Goal: Task Accomplishment & Management: Complete application form

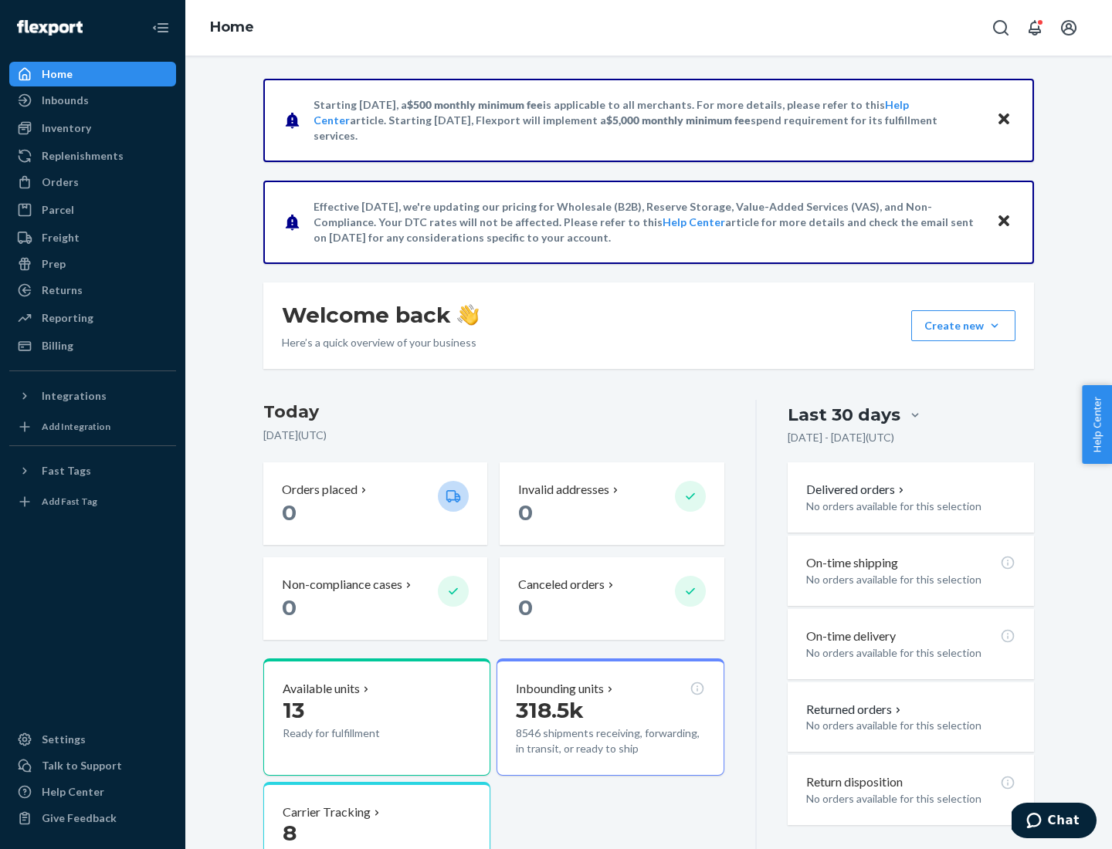
click at [995, 326] on button "Create new Create new inbound Create new order Create new product" at bounding box center [963, 325] width 104 height 31
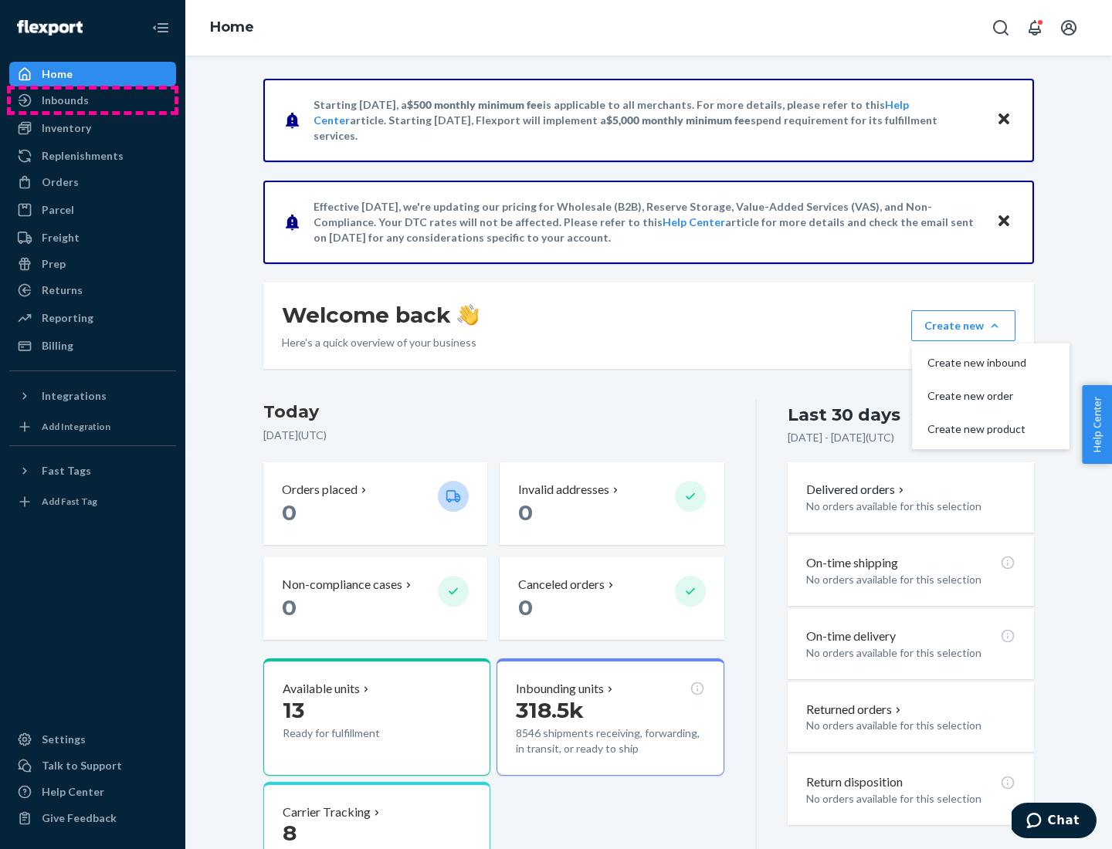
click at [93, 100] on div "Inbounds" at bounding box center [93, 101] width 164 height 22
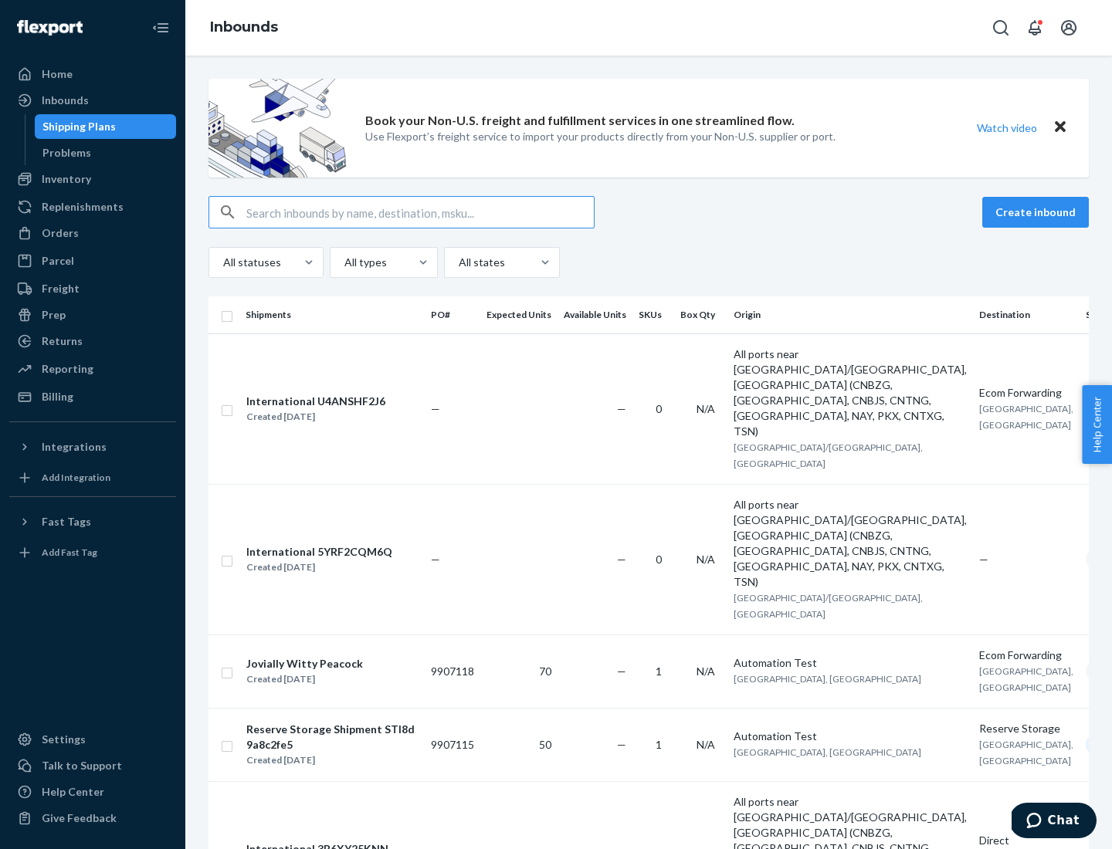
click at [1038, 212] on button "Create inbound" at bounding box center [1035, 212] width 107 height 31
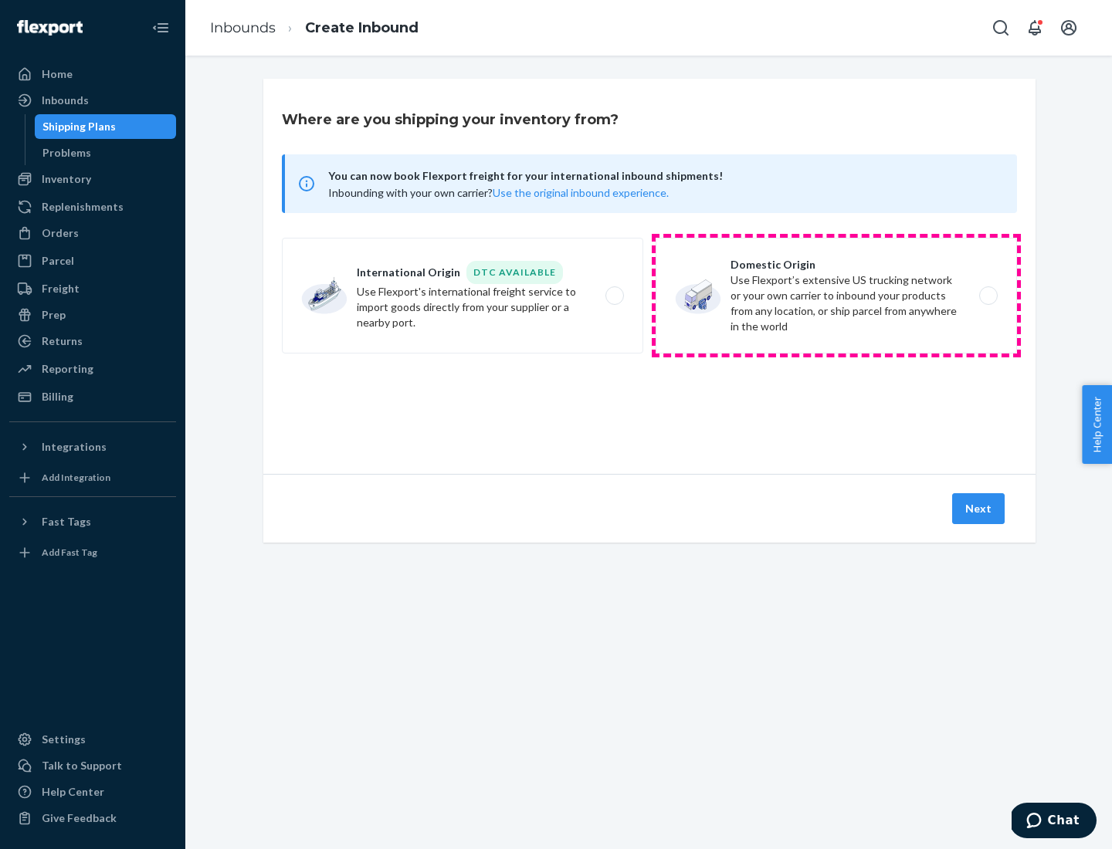
click at [836, 296] on label "Domestic Origin Use Flexport’s extensive US trucking network or your own carrie…" at bounding box center [836, 296] width 361 height 116
click at [988, 296] on input "Domestic Origin Use Flexport’s extensive US trucking network or your own carrie…" at bounding box center [993, 296] width 10 height 10
radio input "true"
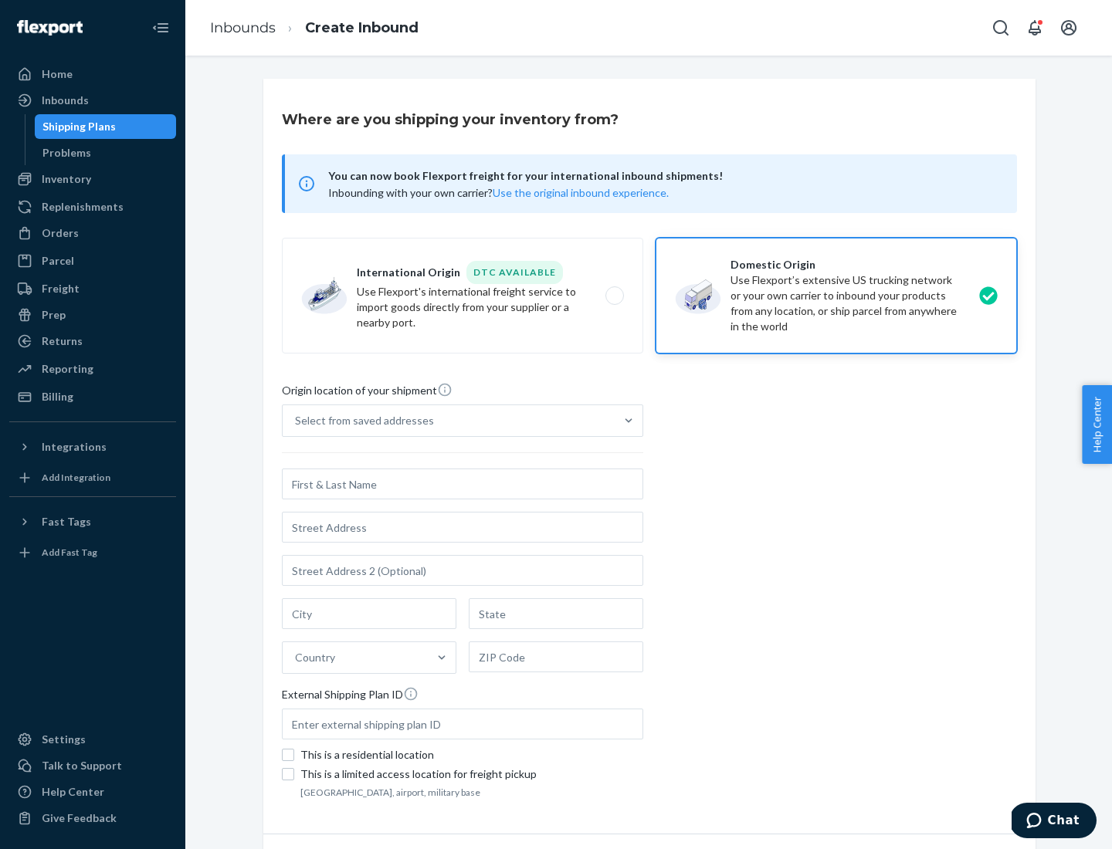
click at [361, 421] on div "Select from saved addresses" at bounding box center [364, 420] width 139 height 15
click at [297, 421] on input "Select from saved addresses" at bounding box center [296, 420] width 2 height 15
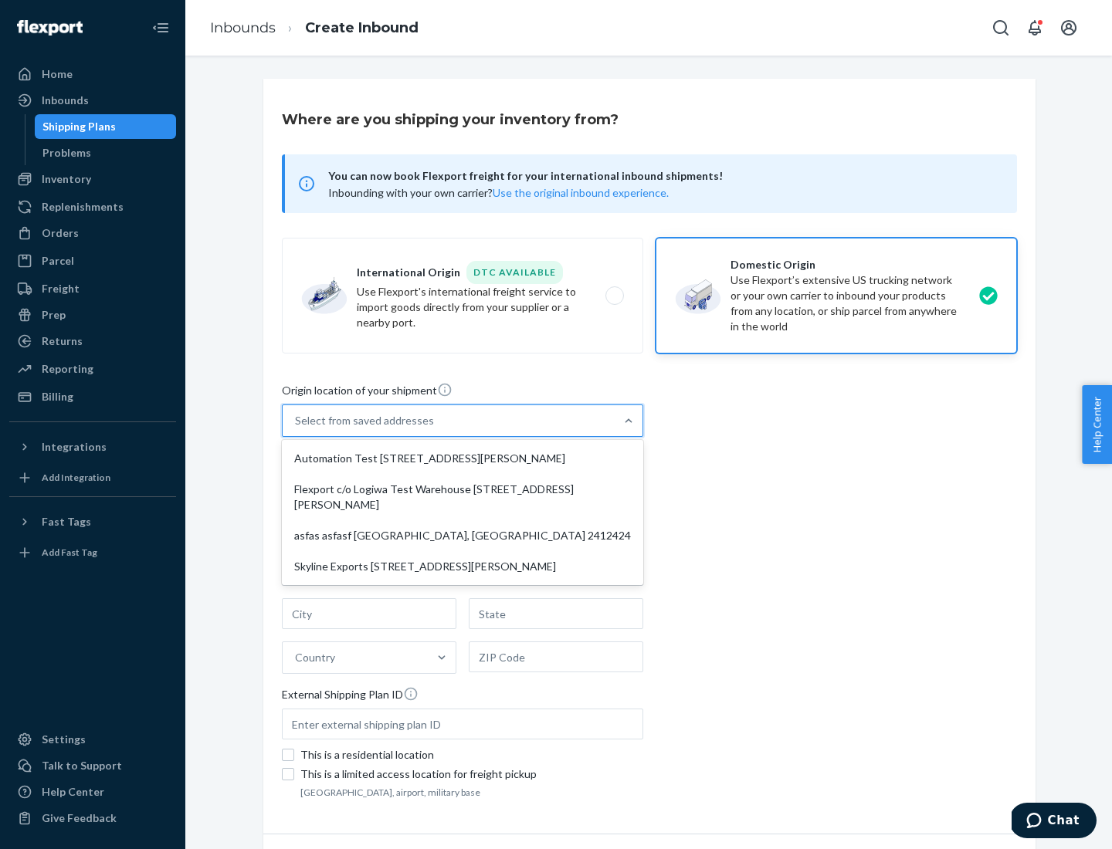
scroll to position [6, 0]
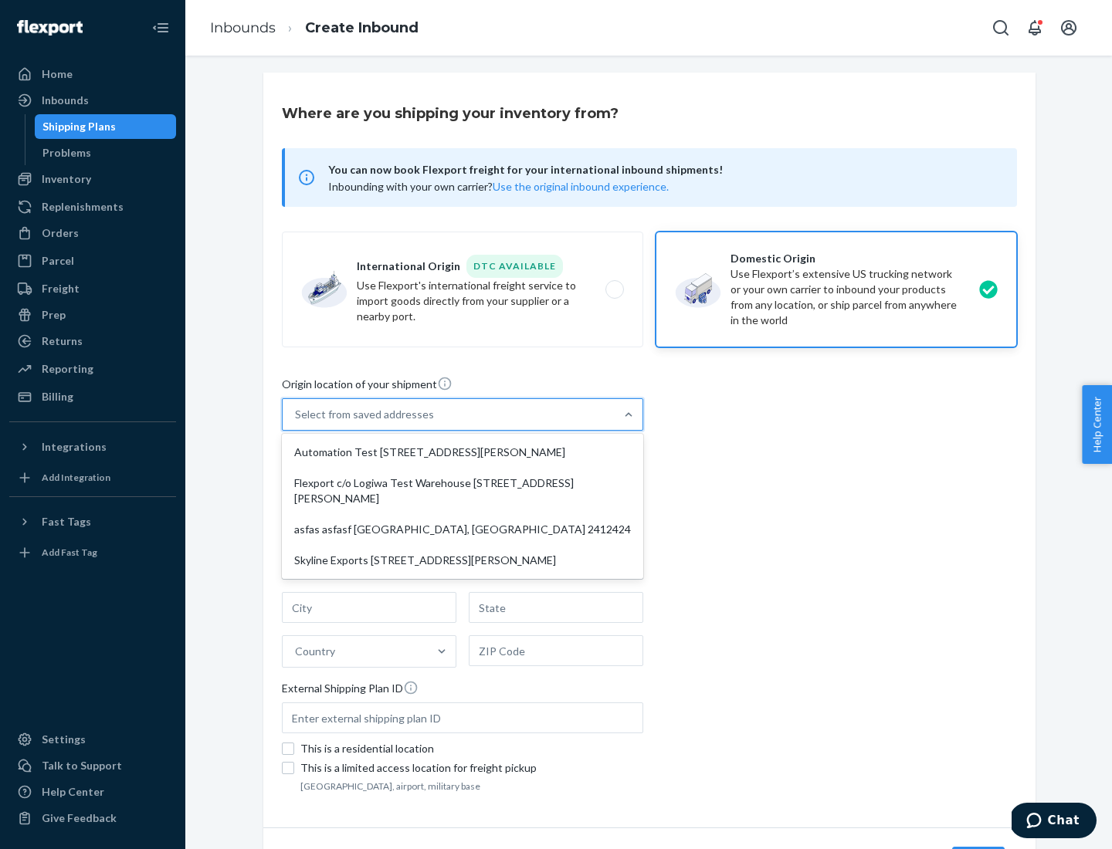
click at [463, 453] on div "Automation Test [STREET_ADDRESS][PERSON_NAME]" at bounding box center [462, 452] width 355 height 31
click at [297, 422] on input "option Automation Test [STREET_ADDRESS][PERSON_NAME] focused, 1 of 4. 4 results…" at bounding box center [296, 414] width 2 height 15
type input "Automation Test"
type input "9th Floor"
type input "[GEOGRAPHIC_DATA]"
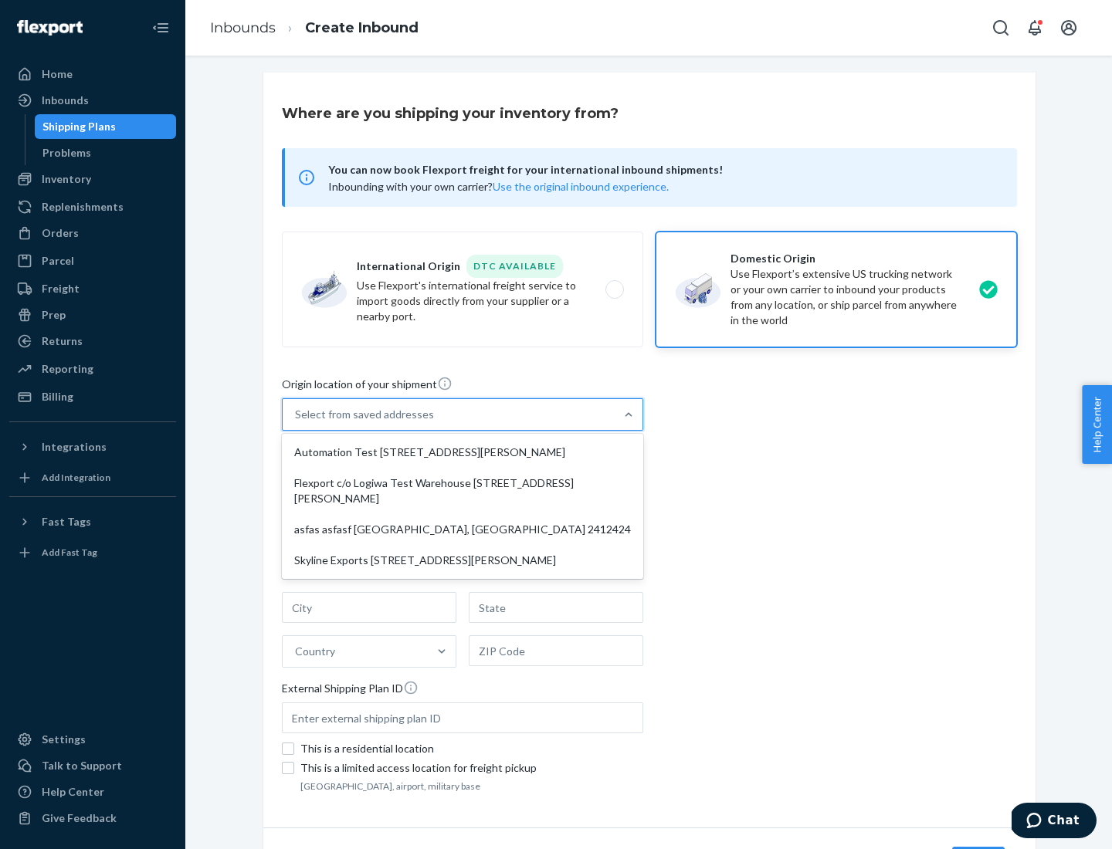
type input "CA"
type input "94104"
type input "[STREET_ADDRESS][PERSON_NAME]"
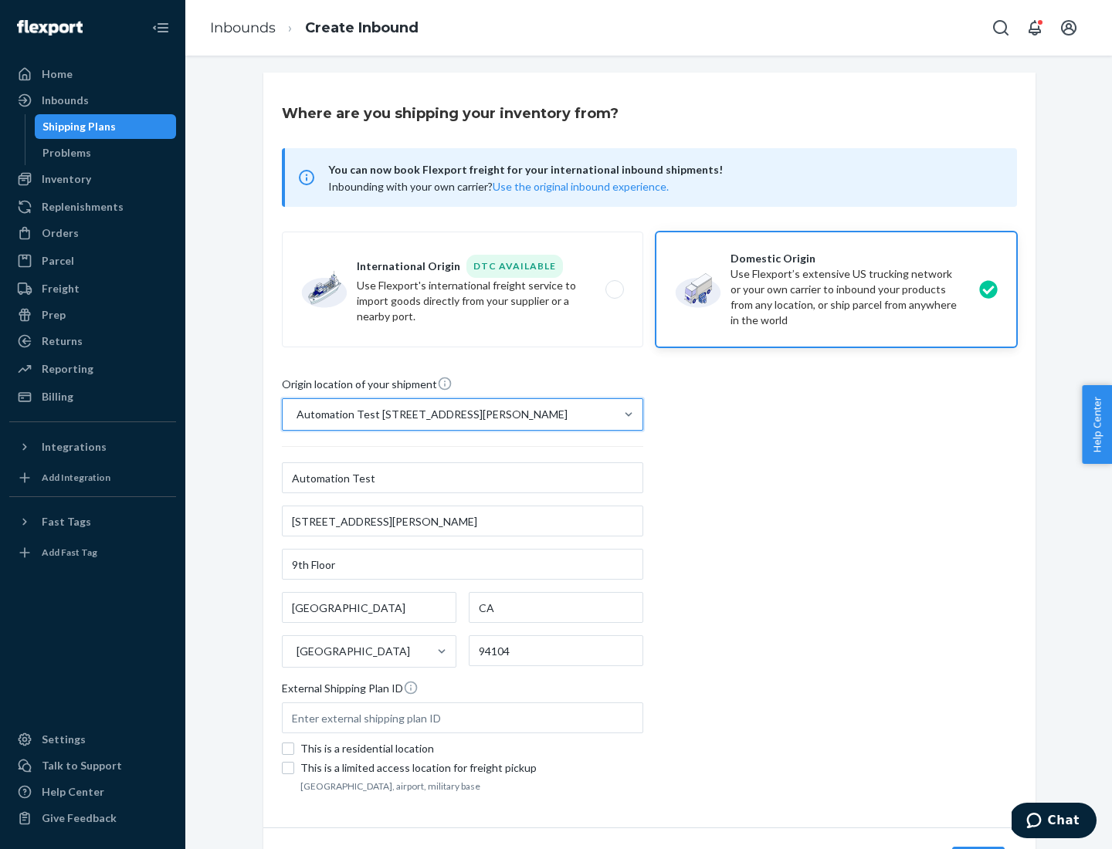
scroll to position [90, 0]
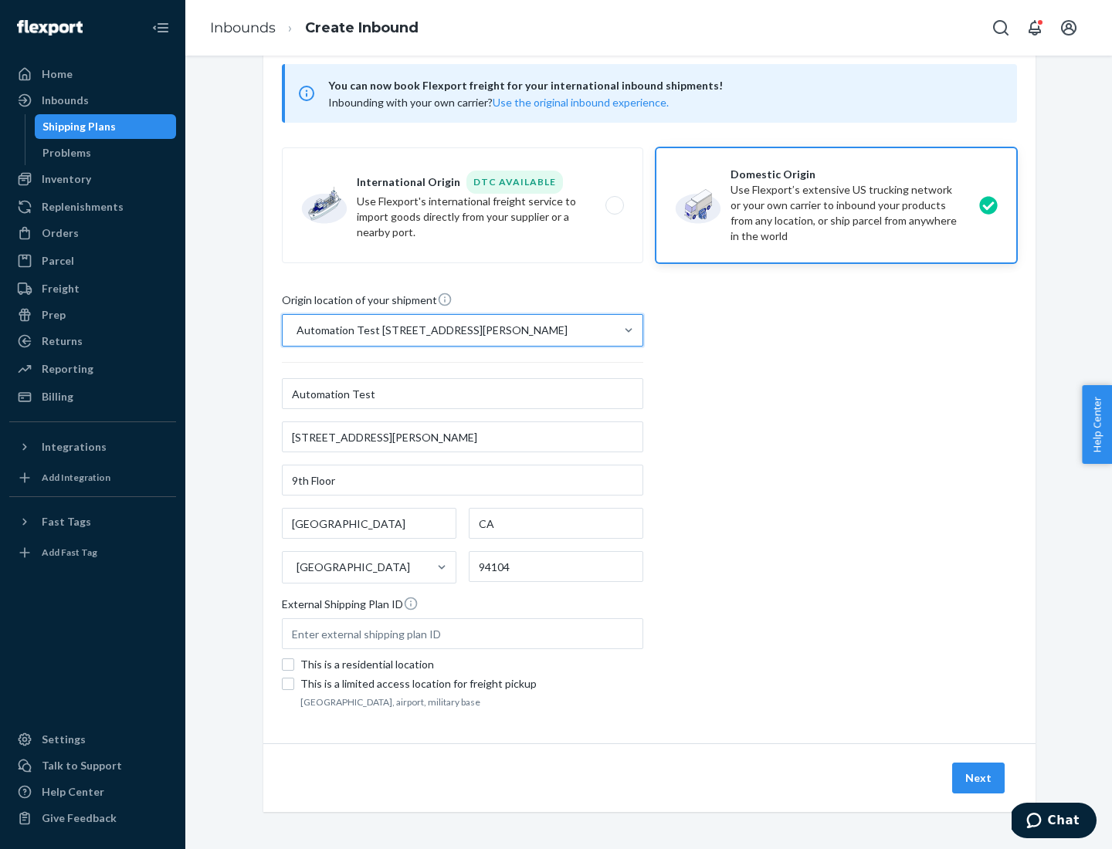
click at [979, 778] on button "Next" at bounding box center [978, 778] width 53 height 31
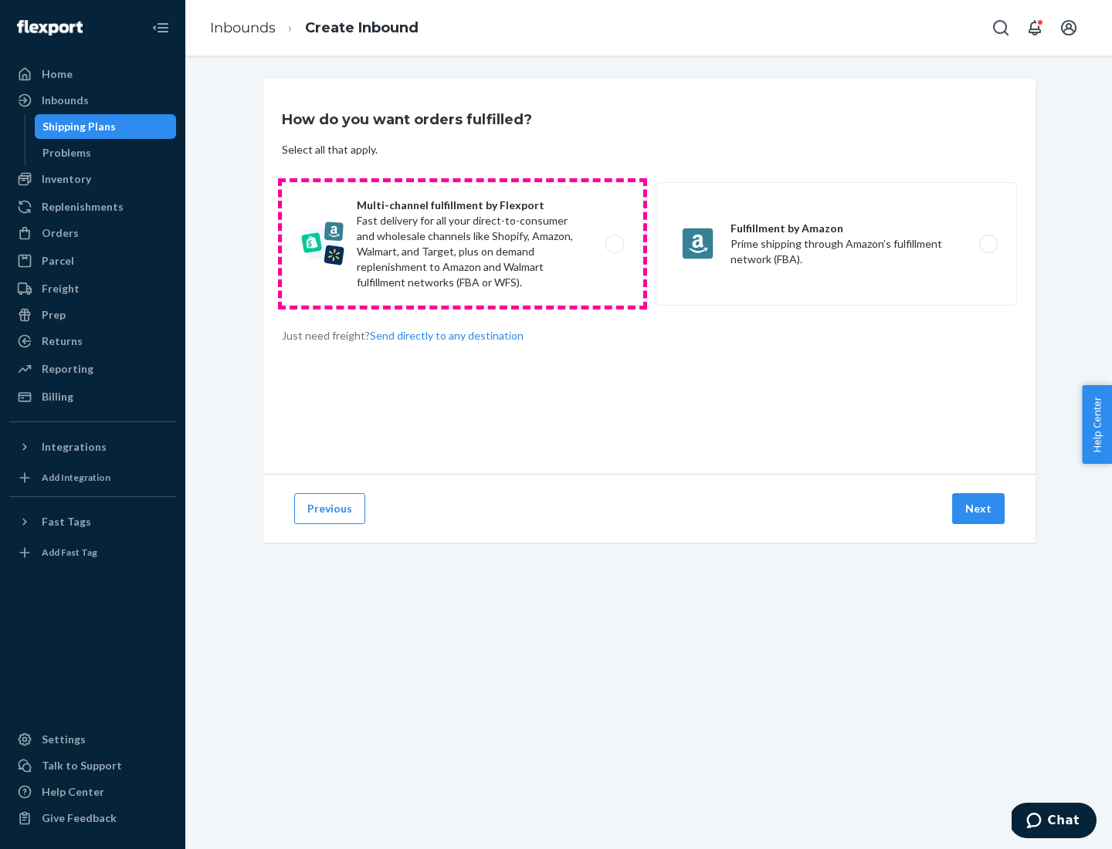
click at [463, 244] on label "Multi-channel fulfillment by Flexport Fast delivery for all your direct-to-cons…" at bounding box center [462, 244] width 361 height 124
click at [614, 244] on input "Multi-channel fulfillment by Flexport Fast delivery for all your direct-to-cons…" at bounding box center [619, 244] width 10 height 10
radio input "true"
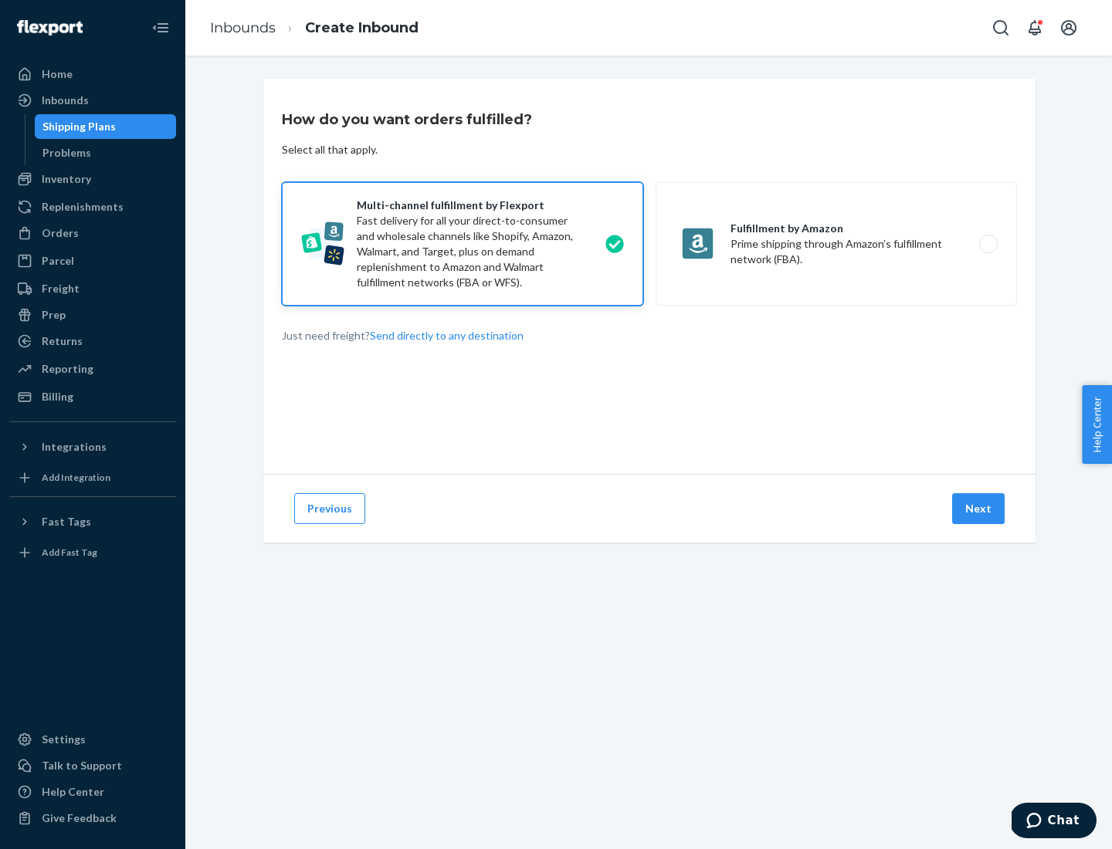
click at [979, 509] on button "Next" at bounding box center [978, 508] width 53 height 31
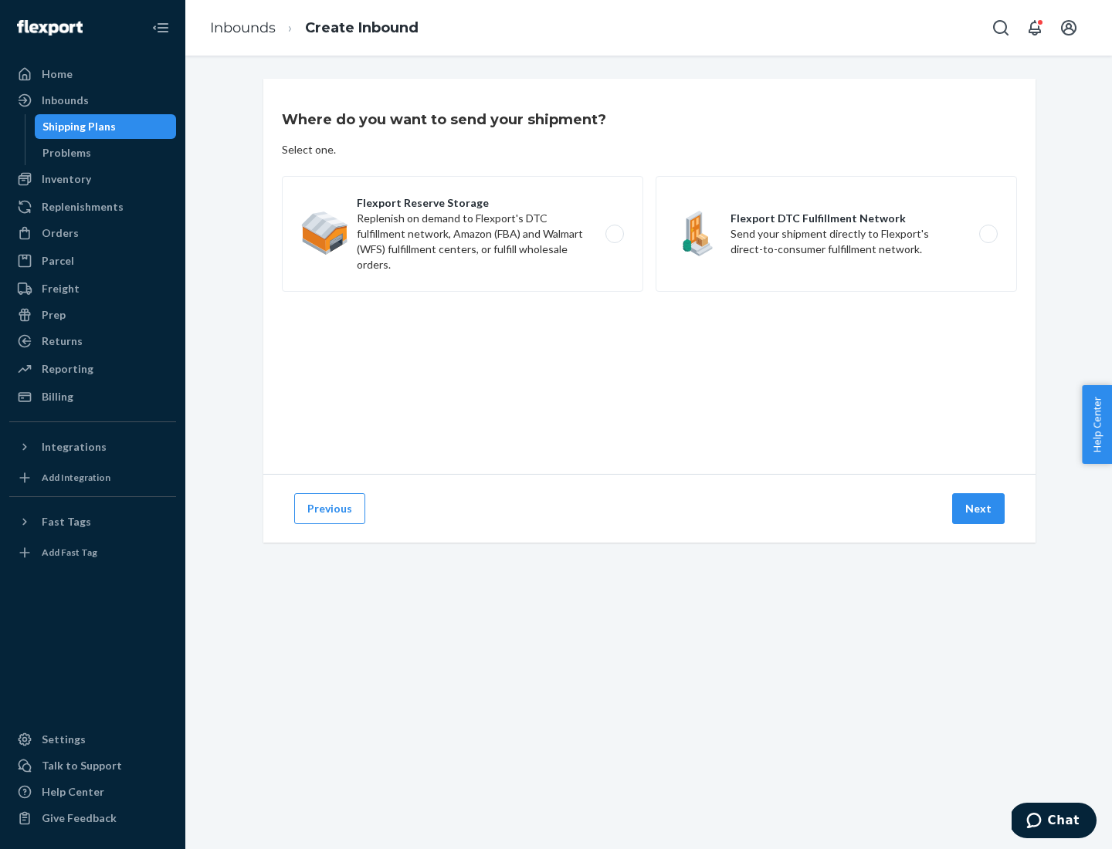
click at [836, 234] on label "Flexport DTC Fulfillment Network Send your shipment directly to Flexport's dire…" at bounding box center [836, 234] width 361 height 116
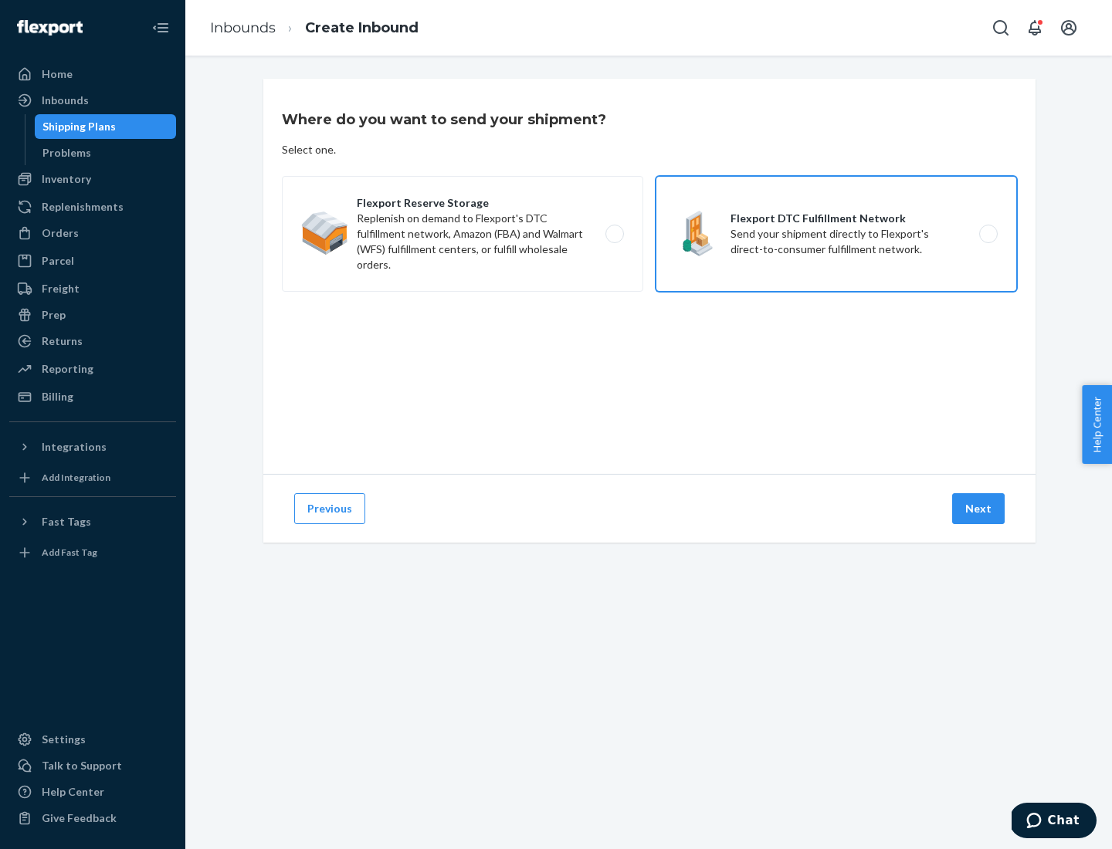
click at [988, 234] on input "Flexport DTC Fulfillment Network Send your shipment directly to Flexport's dire…" at bounding box center [993, 234] width 10 height 10
radio input "true"
click at [979, 509] on button "Next" at bounding box center [978, 508] width 53 height 31
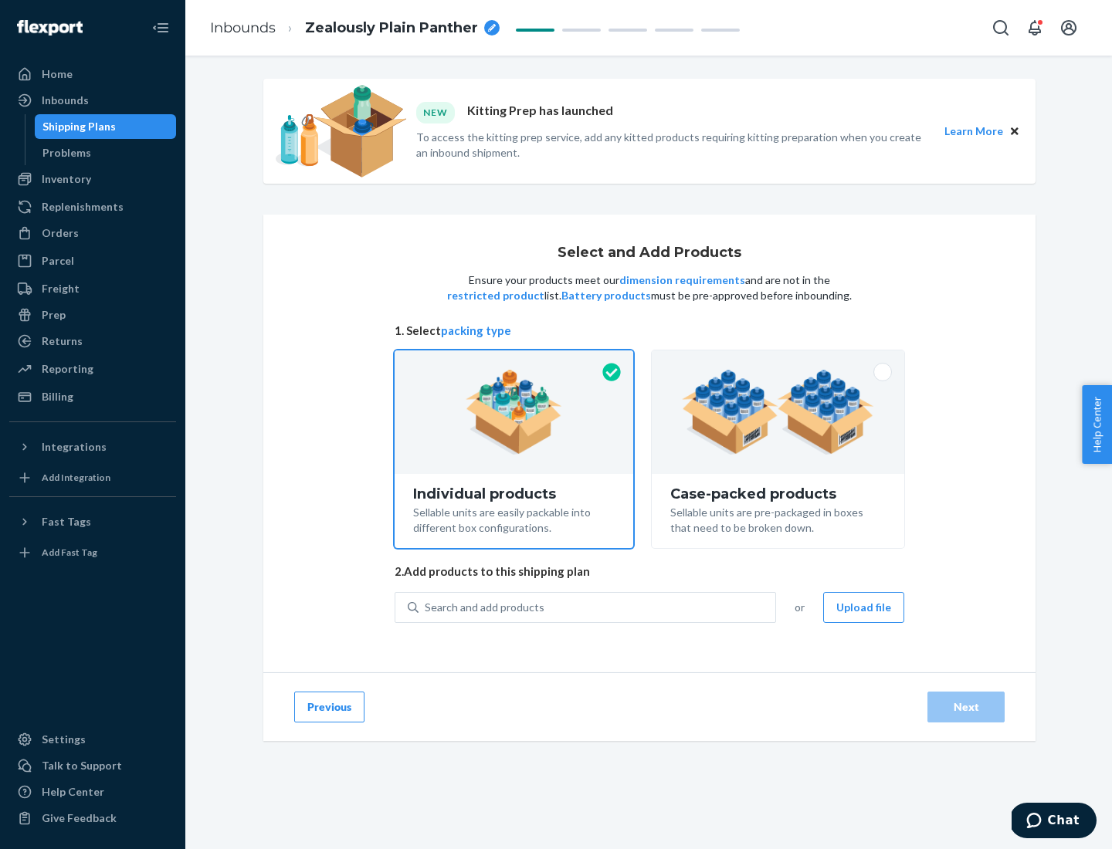
click at [778, 412] on img at bounding box center [778, 412] width 192 height 85
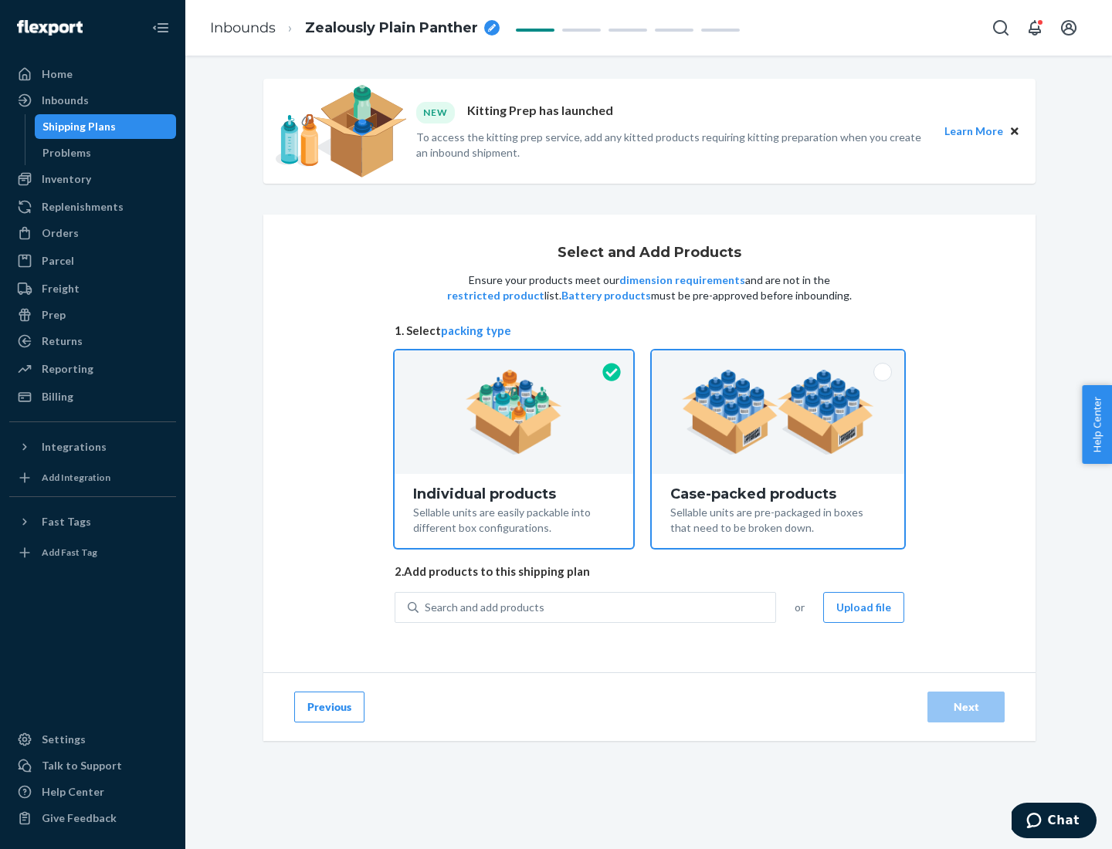
click at [778, 361] on input "Case-packed products Sellable units are pre-packaged in boxes that need to be b…" at bounding box center [778, 356] width 10 height 10
radio input "true"
radio input "false"
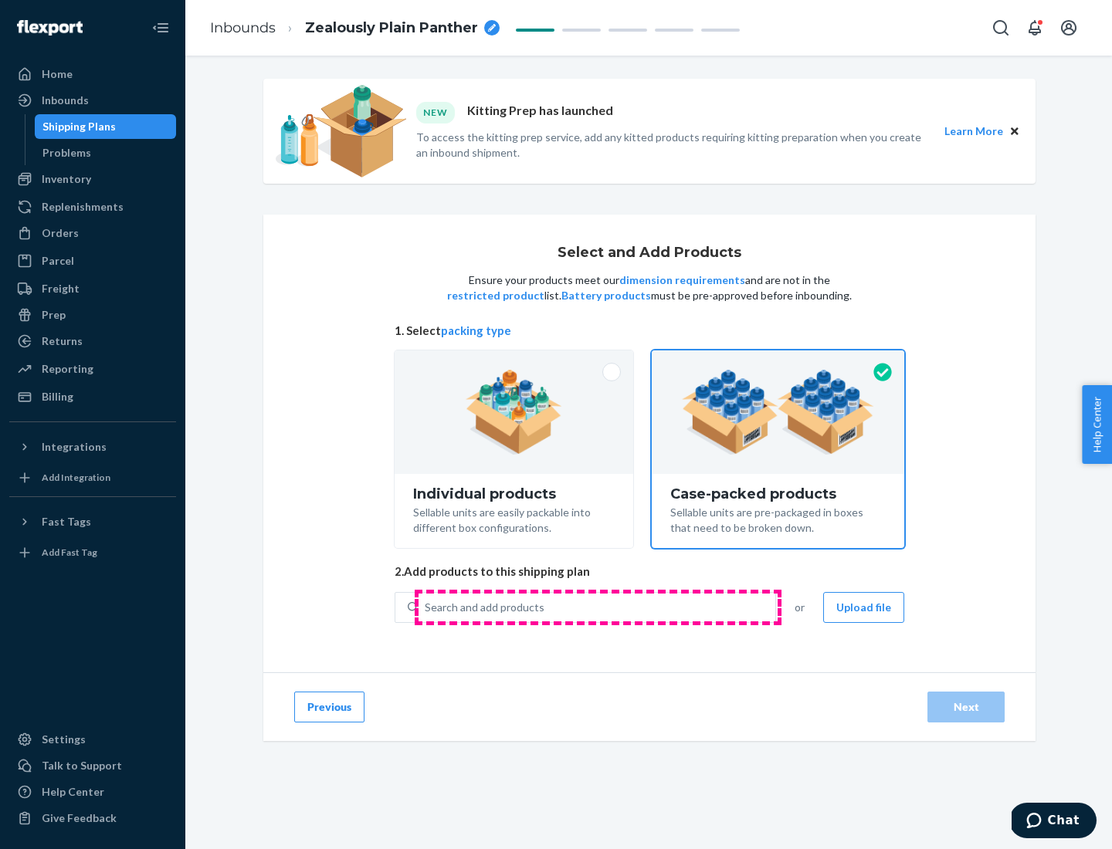
click at [598, 607] on div "Search and add products" at bounding box center [597, 608] width 357 height 28
click at [426, 607] on input "Search and add products" at bounding box center [426, 607] width 2 height 15
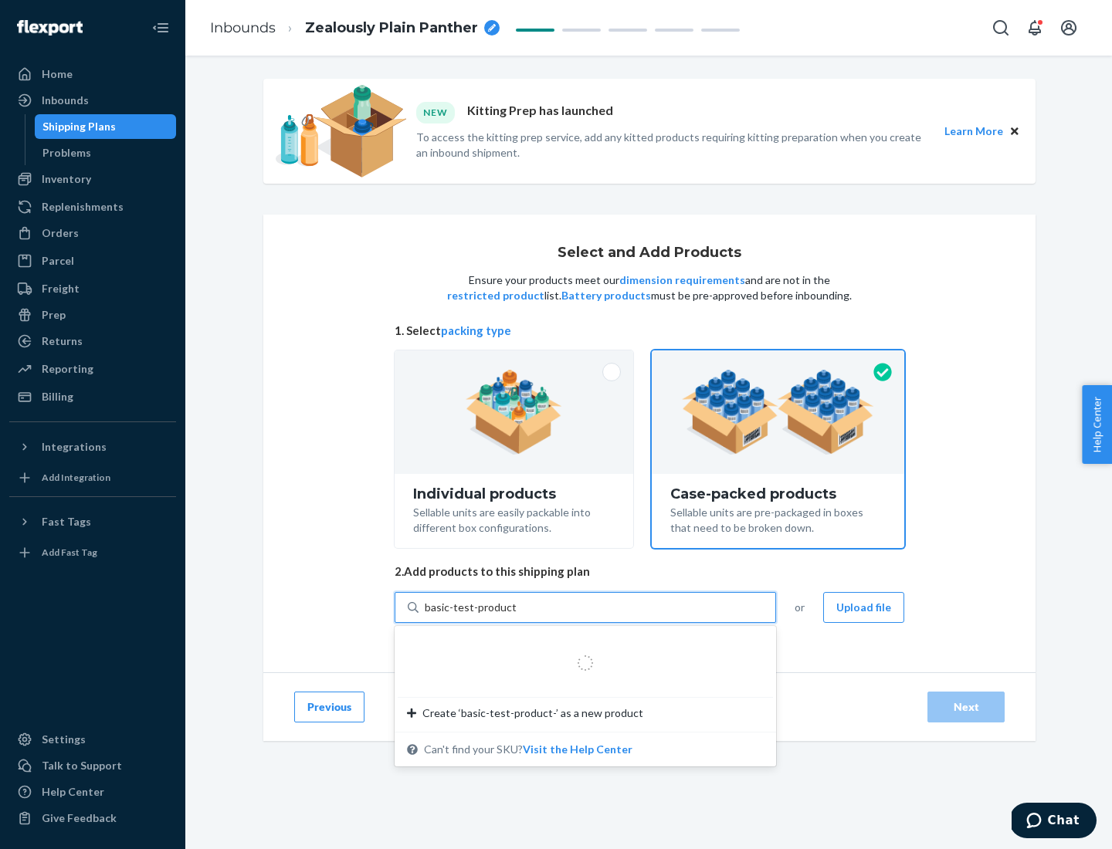
type input "basic-test-product-1"
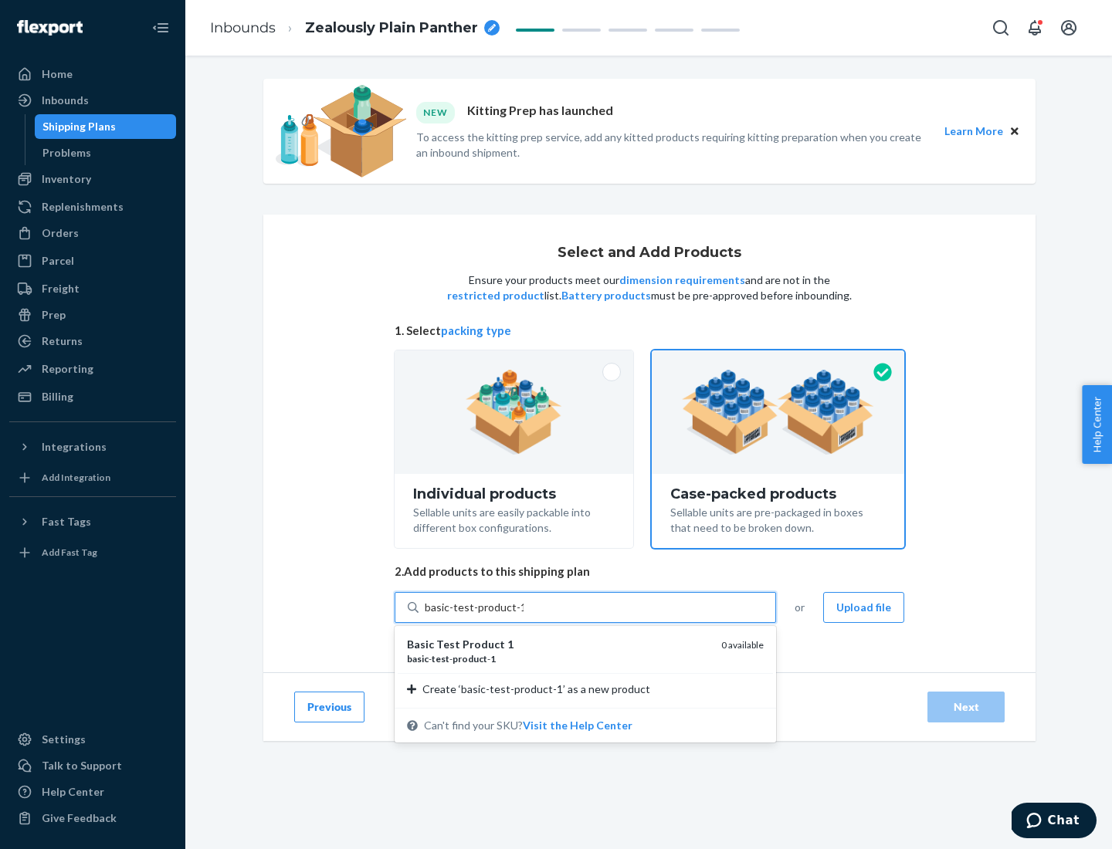
click at [558, 659] on div "basic - test - product - 1" at bounding box center [558, 659] width 302 height 13
click at [524, 615] on input "basic-test-product-1" at bounding box center [474, 607] width 99 height 15
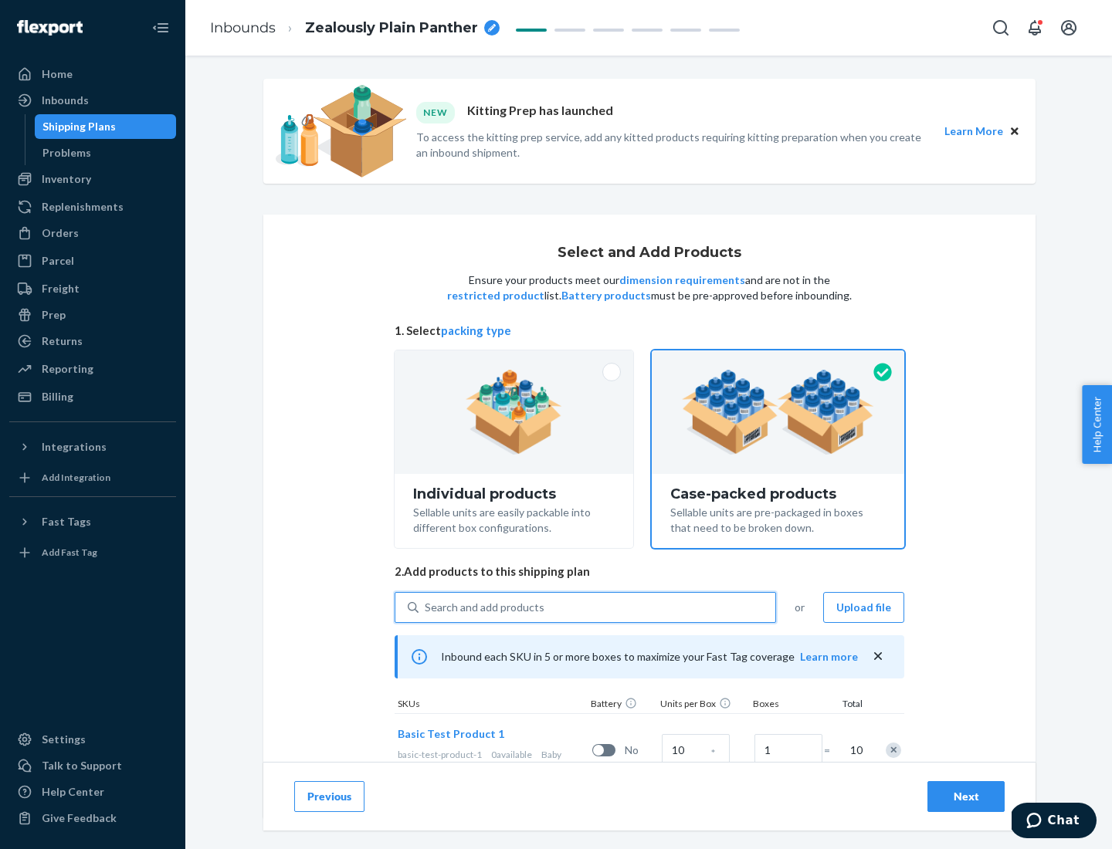
scroll to position [56, 0]
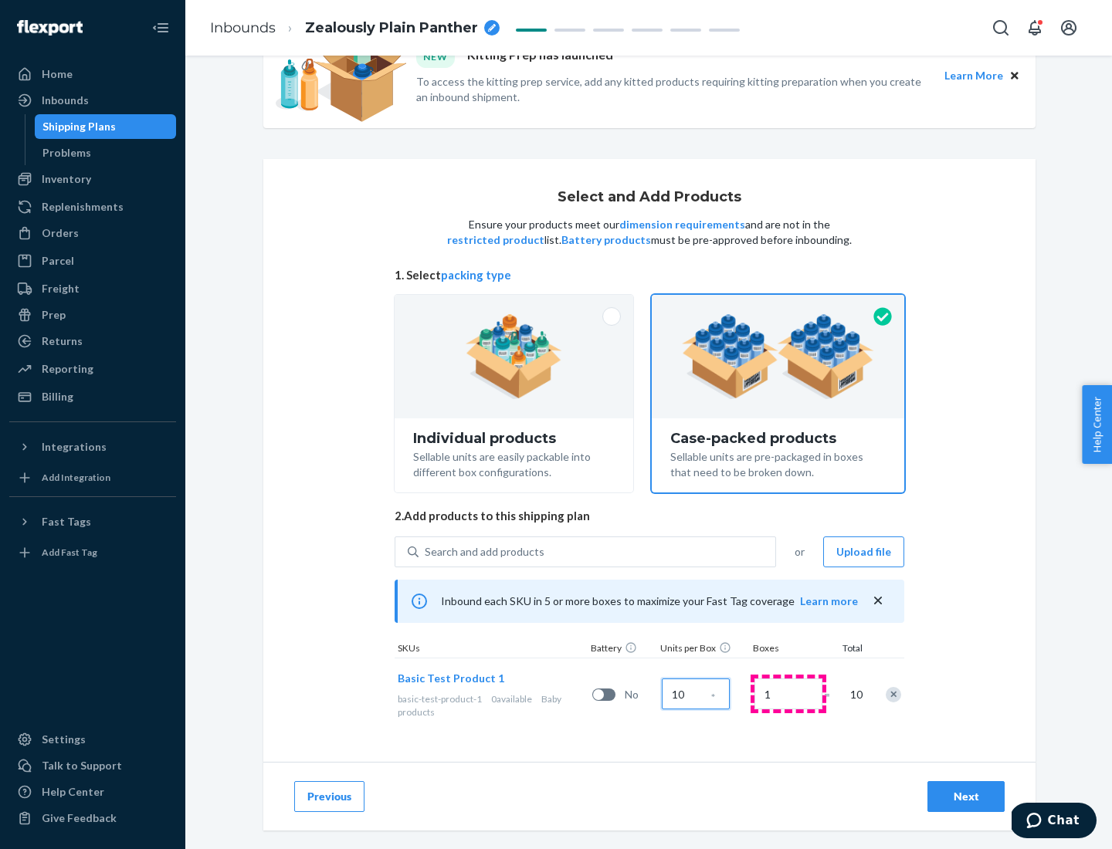
type input "10"
type input "7"
click at [966, 797] on div "Next" at bounding box center [966, 796] width 51 height 15
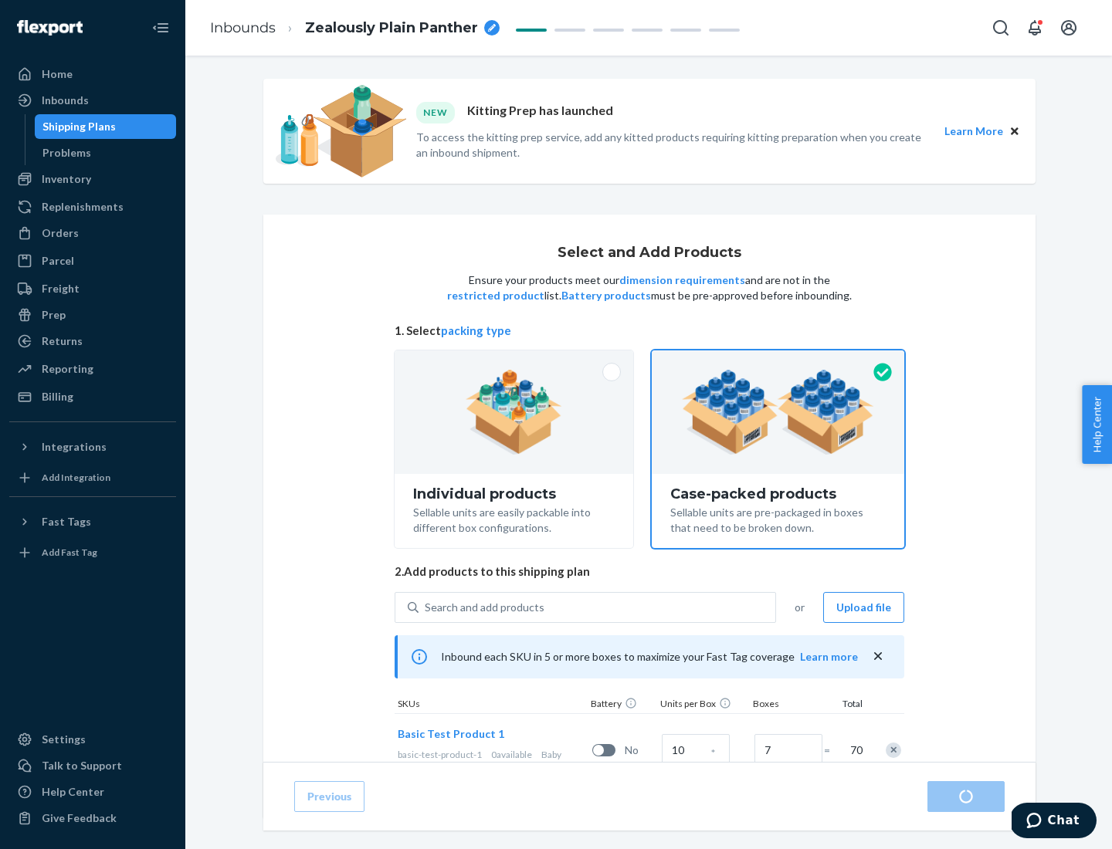
radio input "true"
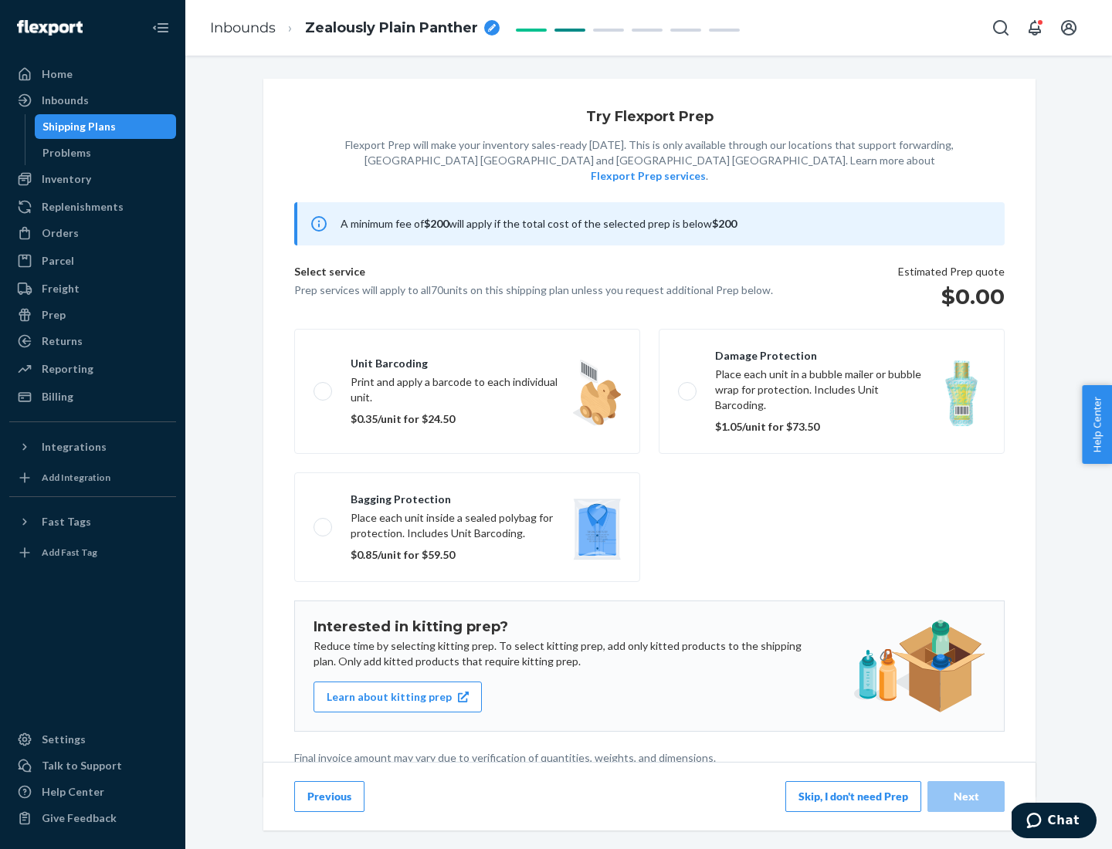
scroll to position [4, 0]
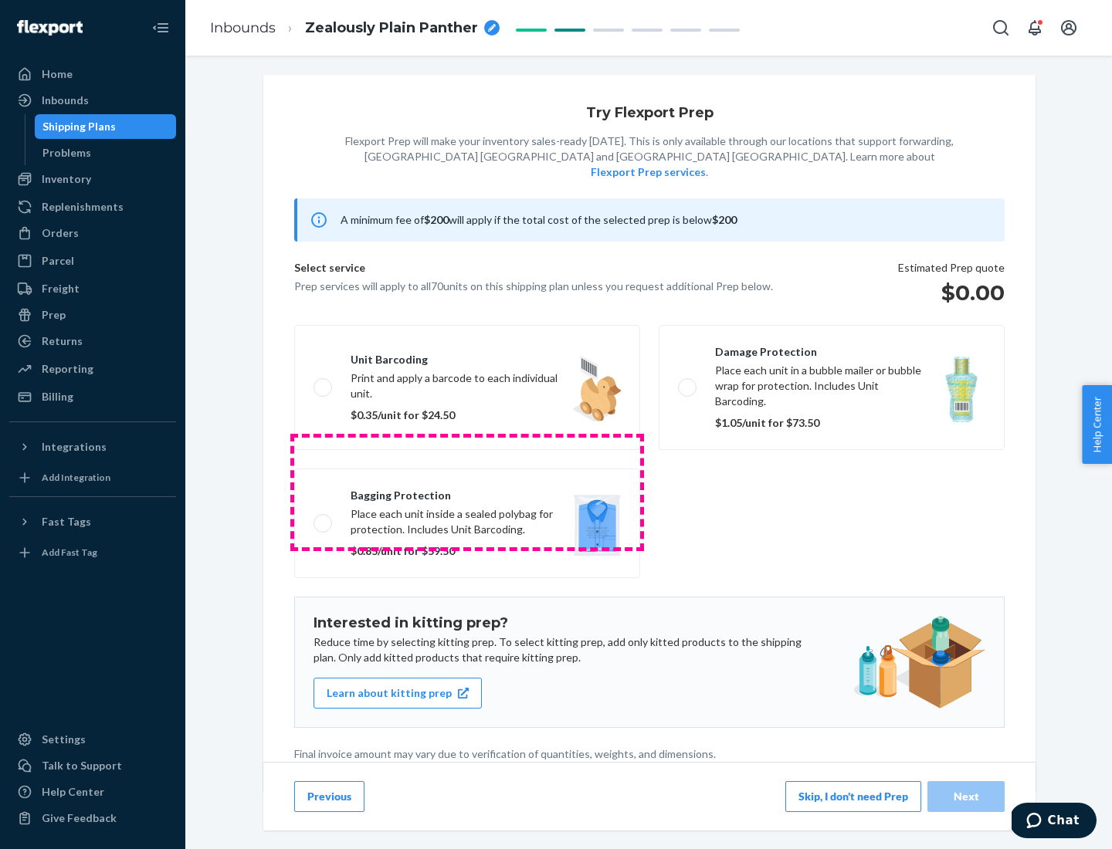
click at [467, 492] on label "Bagging protection Place each unit inside a sealed polybag for protection. Incl…" at bounding box center [467, 524] width 346 height 110
click at [324, 518] on input "Bagging protection Place each unit inside a sealed polybag for protection. Incl…" at bounding box center [319, 523] width 10 height 10
checkbox input "true"
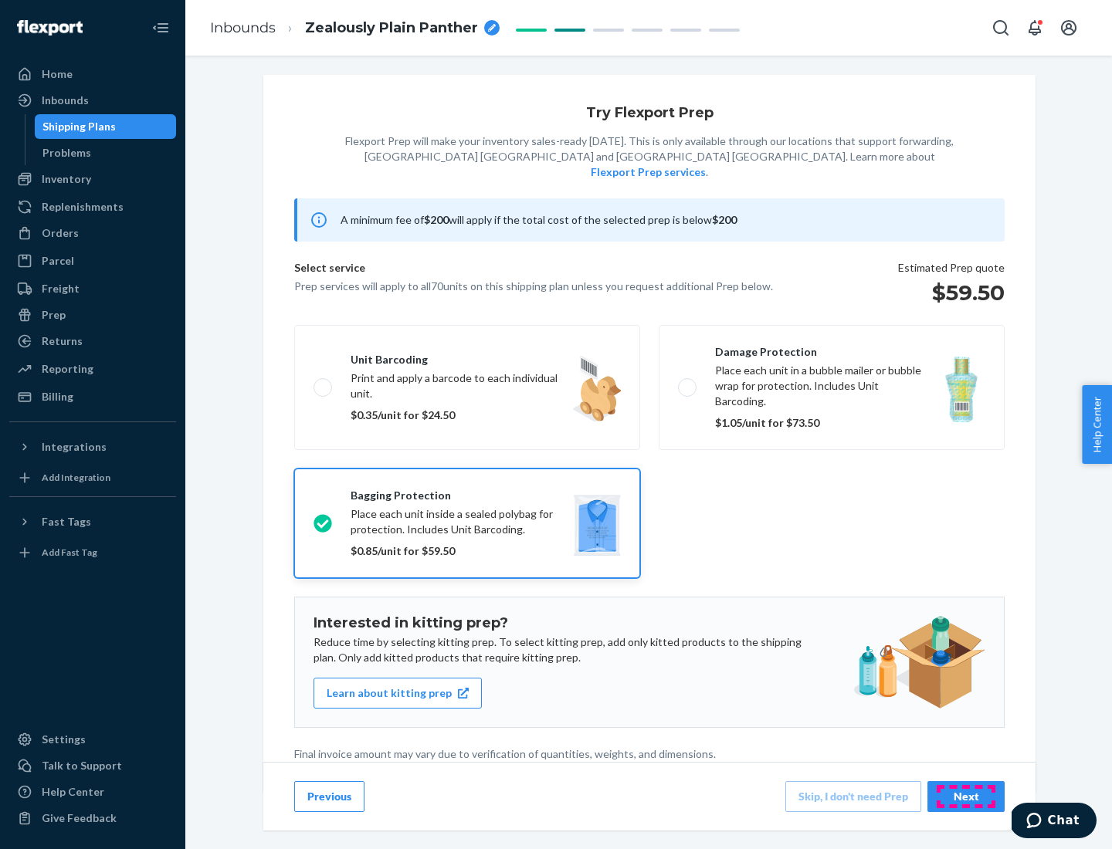
click at [966, 796] on div "Next" at bounding box center [966, 796] width 51 height 15
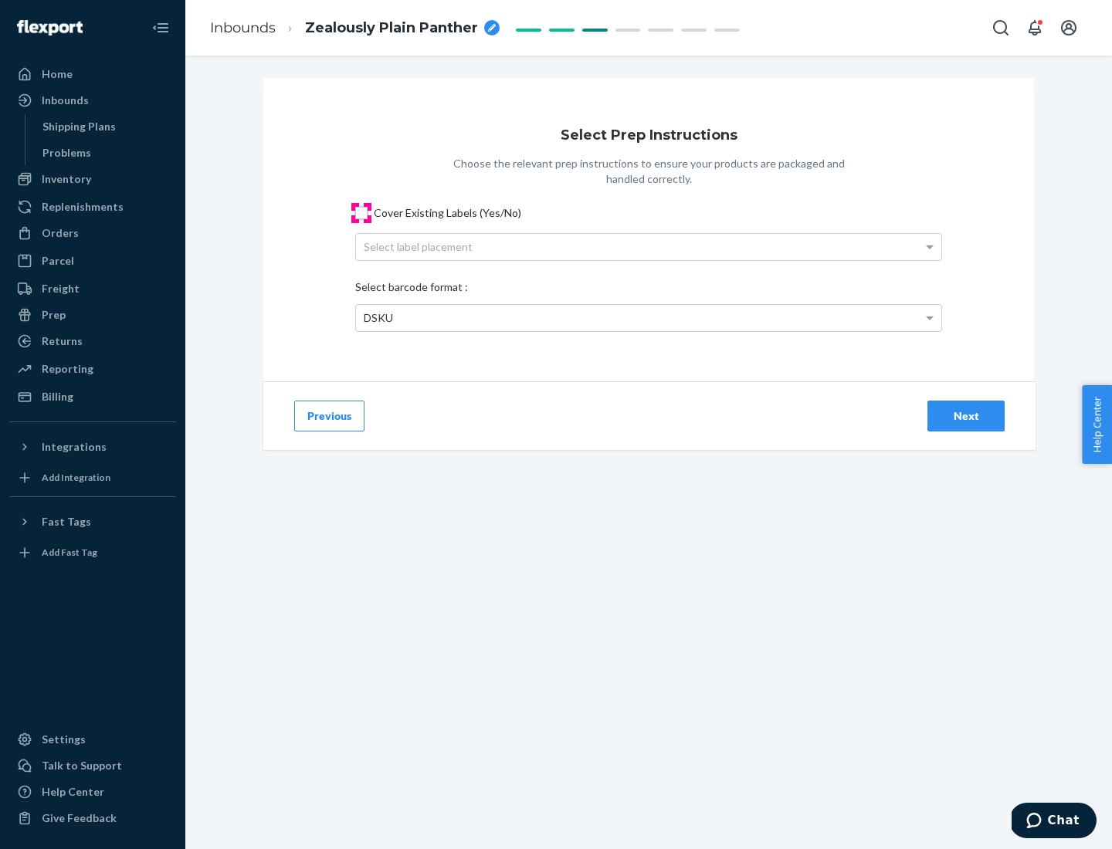
click at [361, 212] on input "Cover Existing Labels (Yes/No)" at bounding box center [361, 213] width 12 height 12
checkbox input "true"
click at [649, 246] on div "Select label placement" at bounding box center [648, 247] width 585 height 26
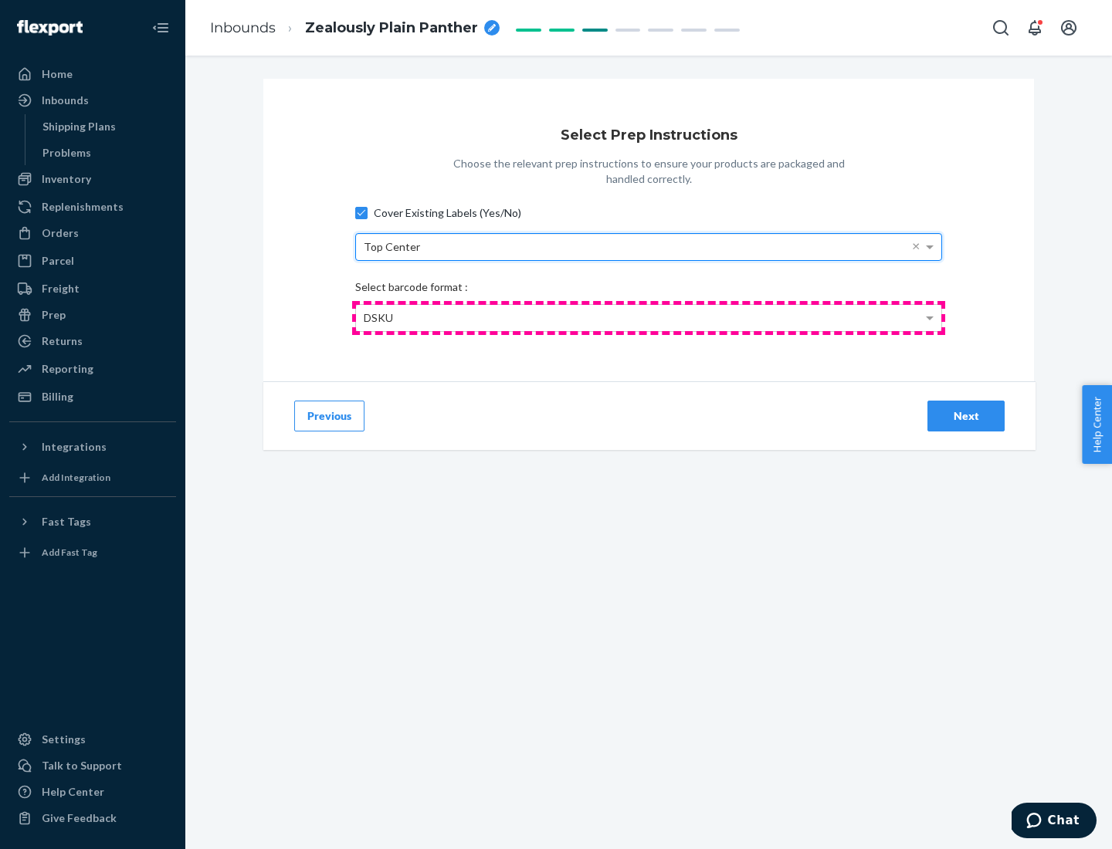
click at [649, 317] on div "DSKU" at bounding box center [648, 318] width 585 height 26
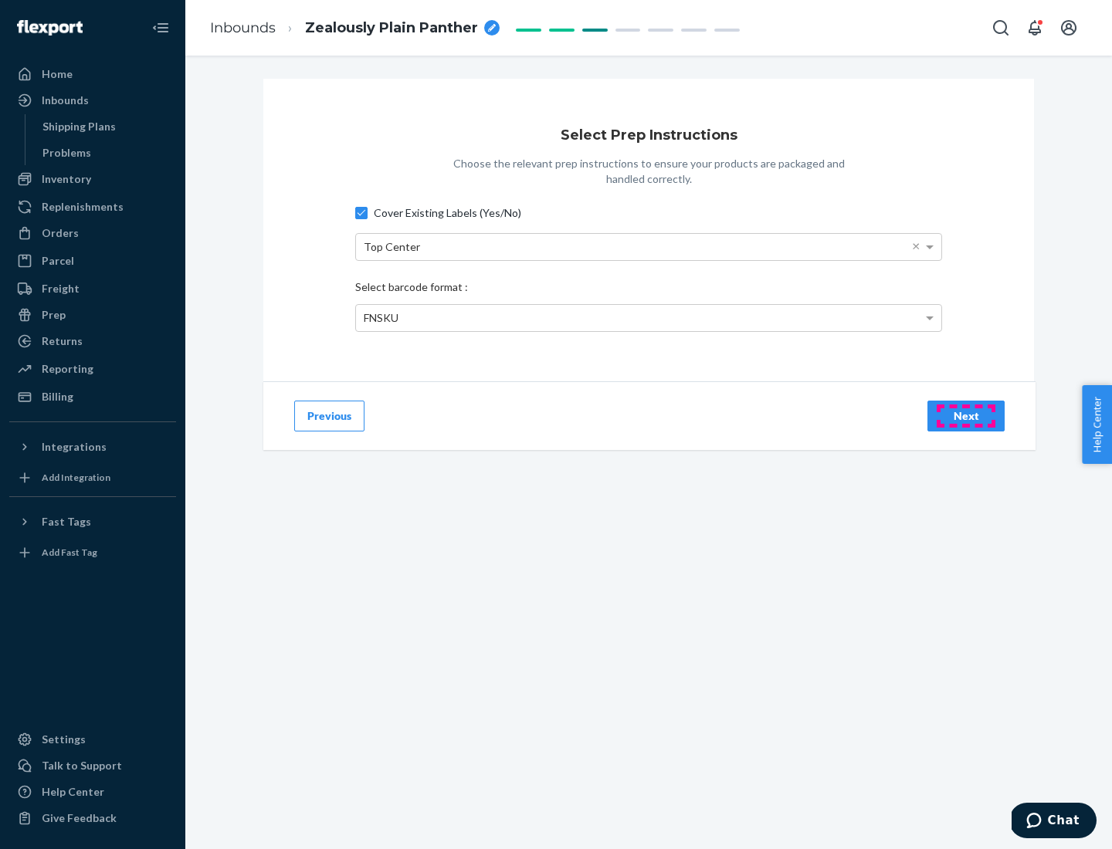
click at [966, 415] on div "Next" at bounding box center [966, 416] width 51 height 15
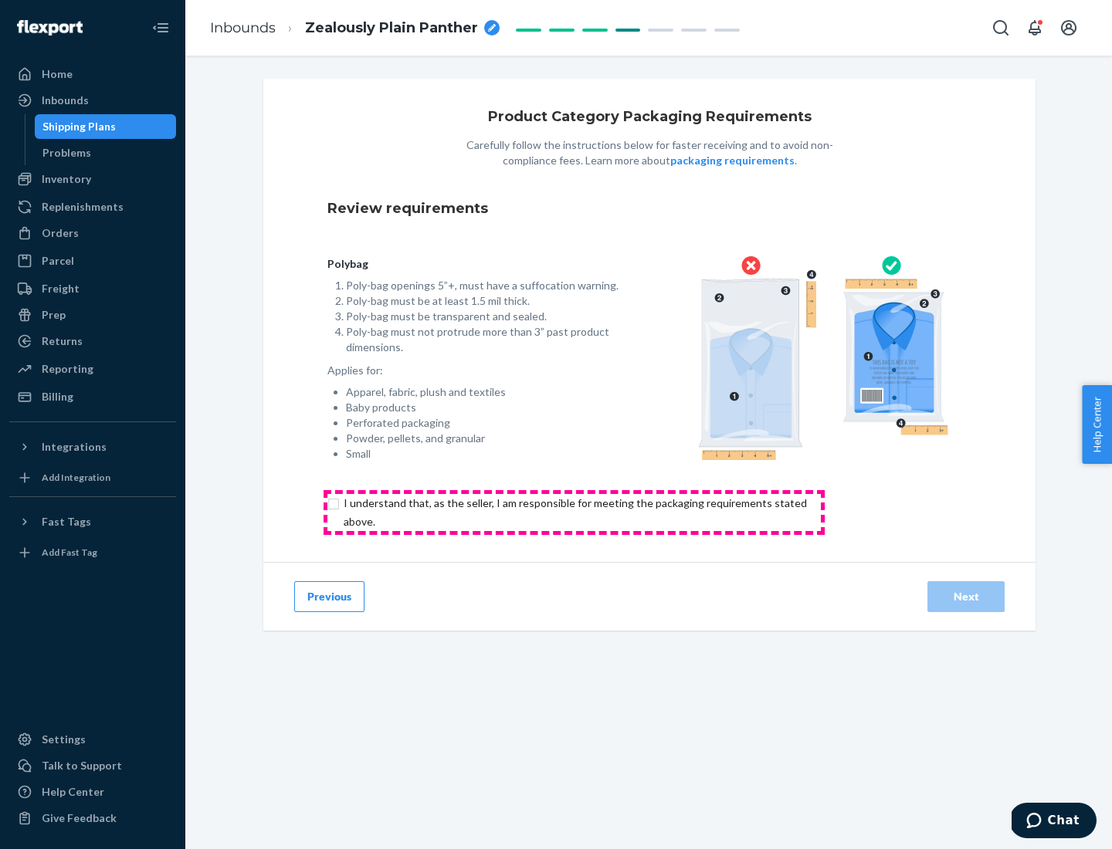
click at [574, 512] on input "checkbox" at bounding box center [584, 512] width 514 height 37
checkbox input "true"
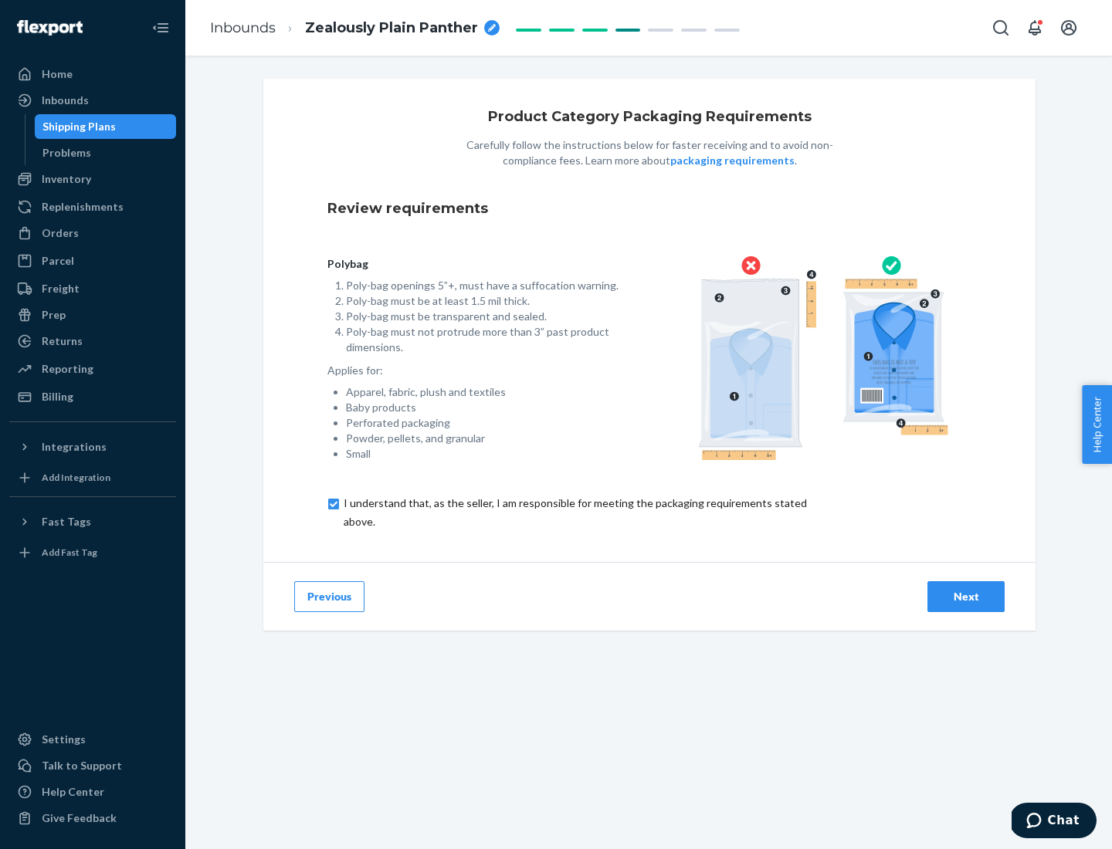
click at [966, 596] on div "Next" at bounding box center [966, 596] width 51 height 15
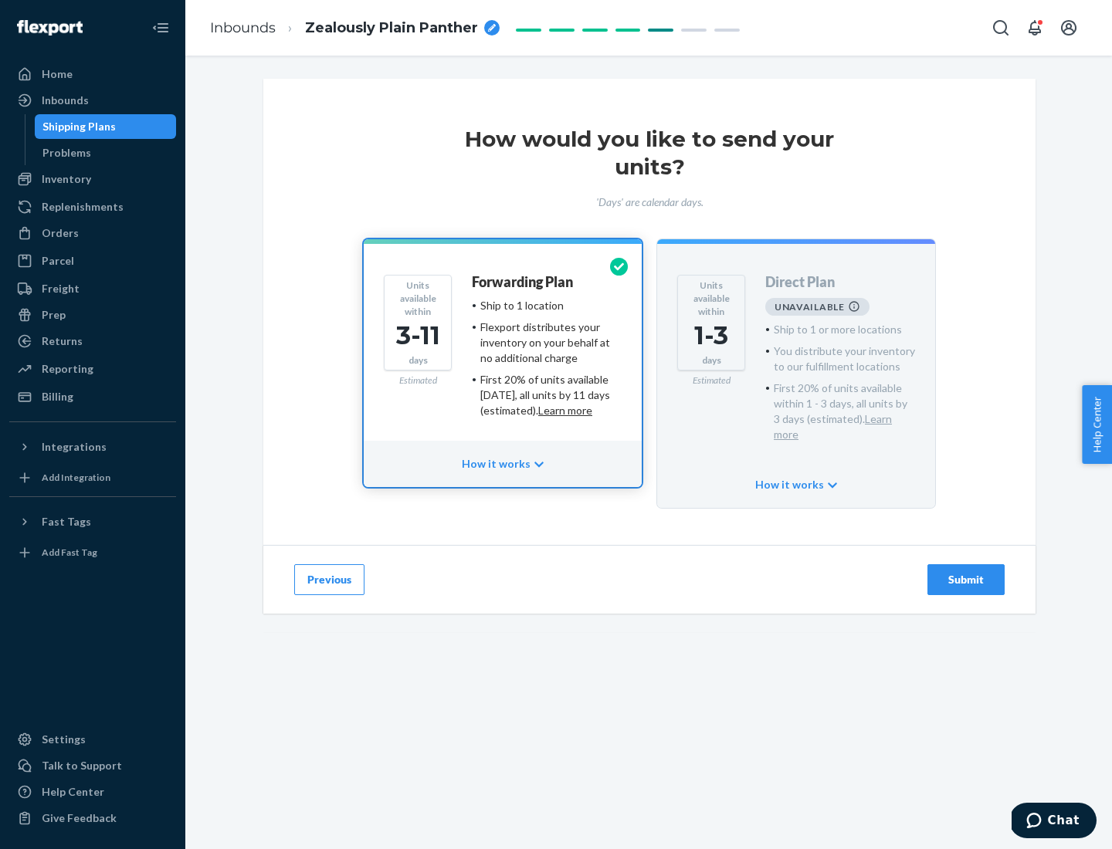
click at [524, 282] on h4 "Forwarding Plan" at bounding box center [522, 282] width 101 height 15
click at [966, 572] on div "Submit" at bounding box center [966, 579] width 51 height 15
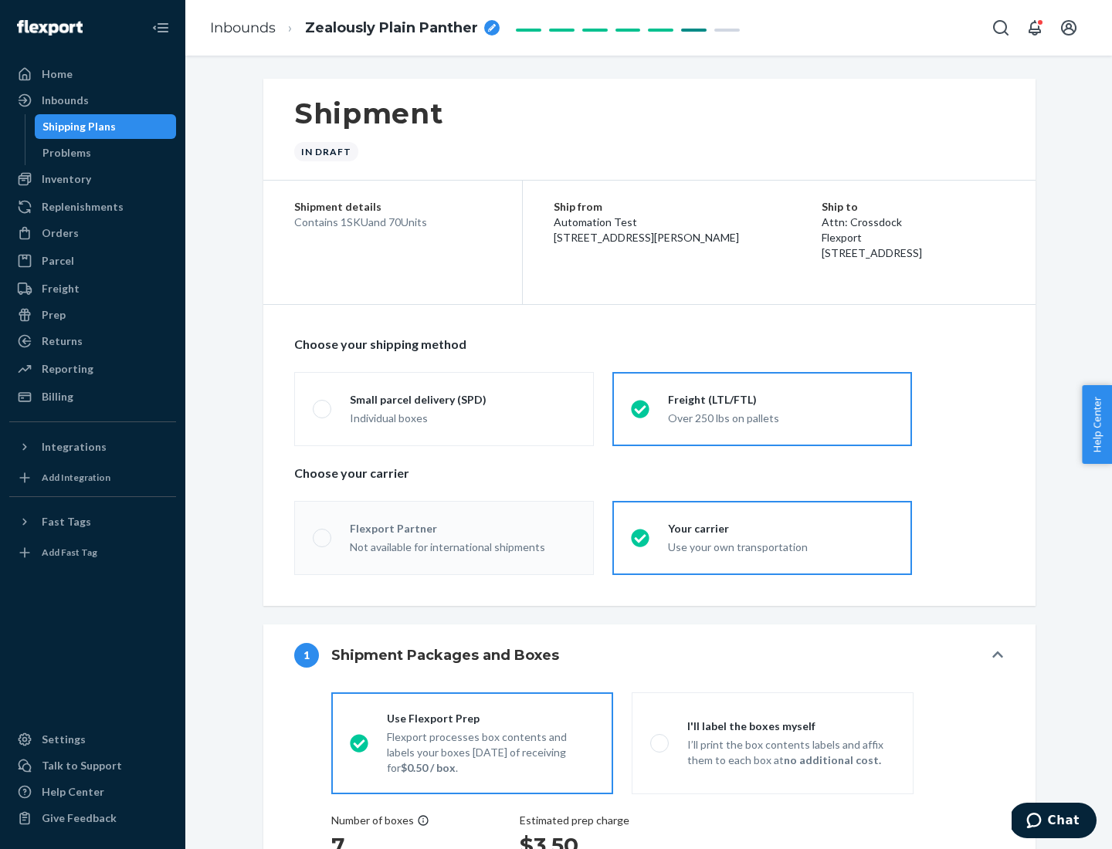
radio input "true"
radio input "false"
radio input "true"
radio input "false"
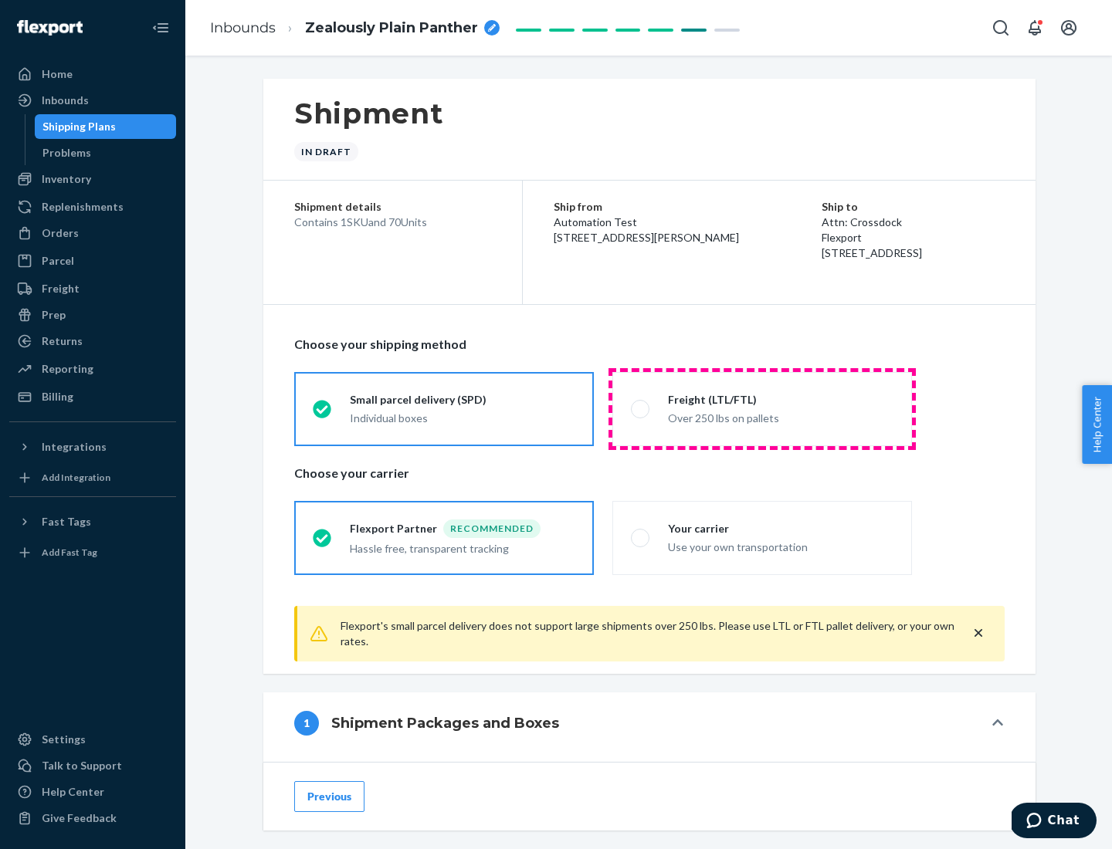
click at [762, 409] on div "Over 250 lbs on pallets" at bounding box center [780, 417] width 225 height 19
click at [641, 409] on input "Freight (LTL/FTL) Over 250 lbs on pallets" at bounding box center [636, 409] width 10 height 10
radio input "true"
radio input "false"
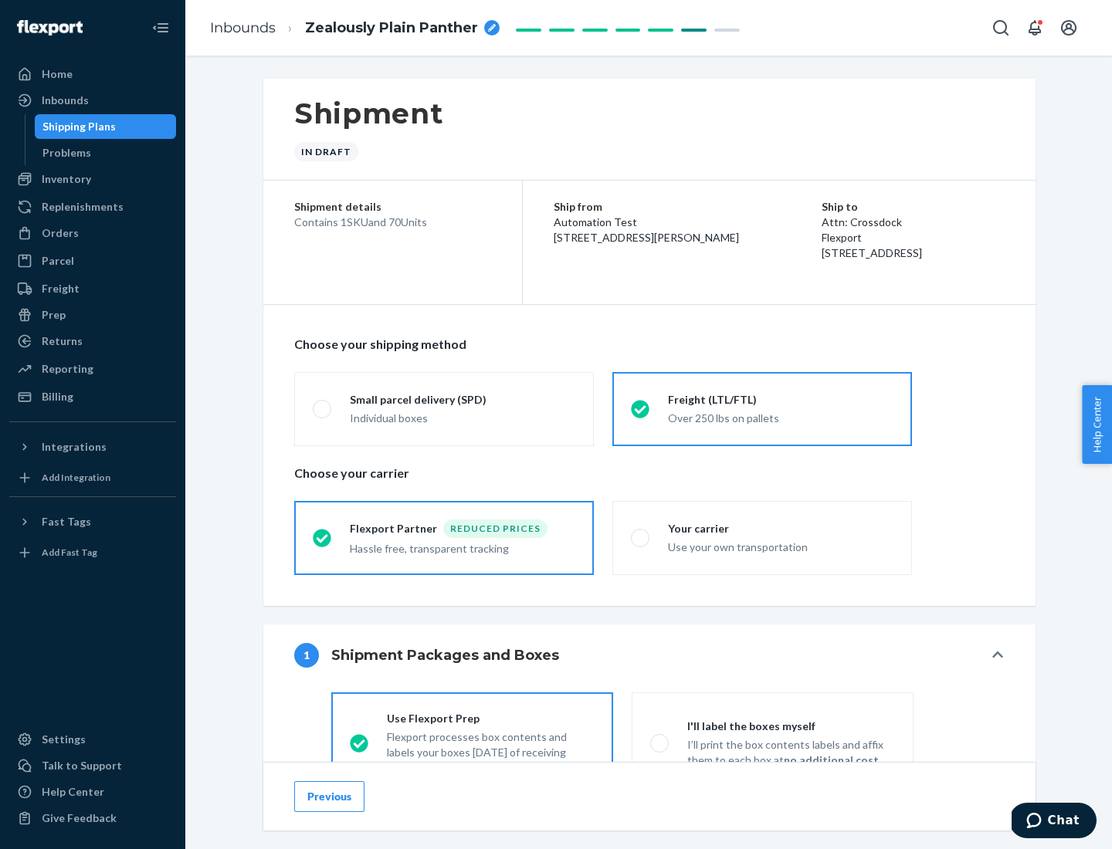
scroll to position [86, 0]
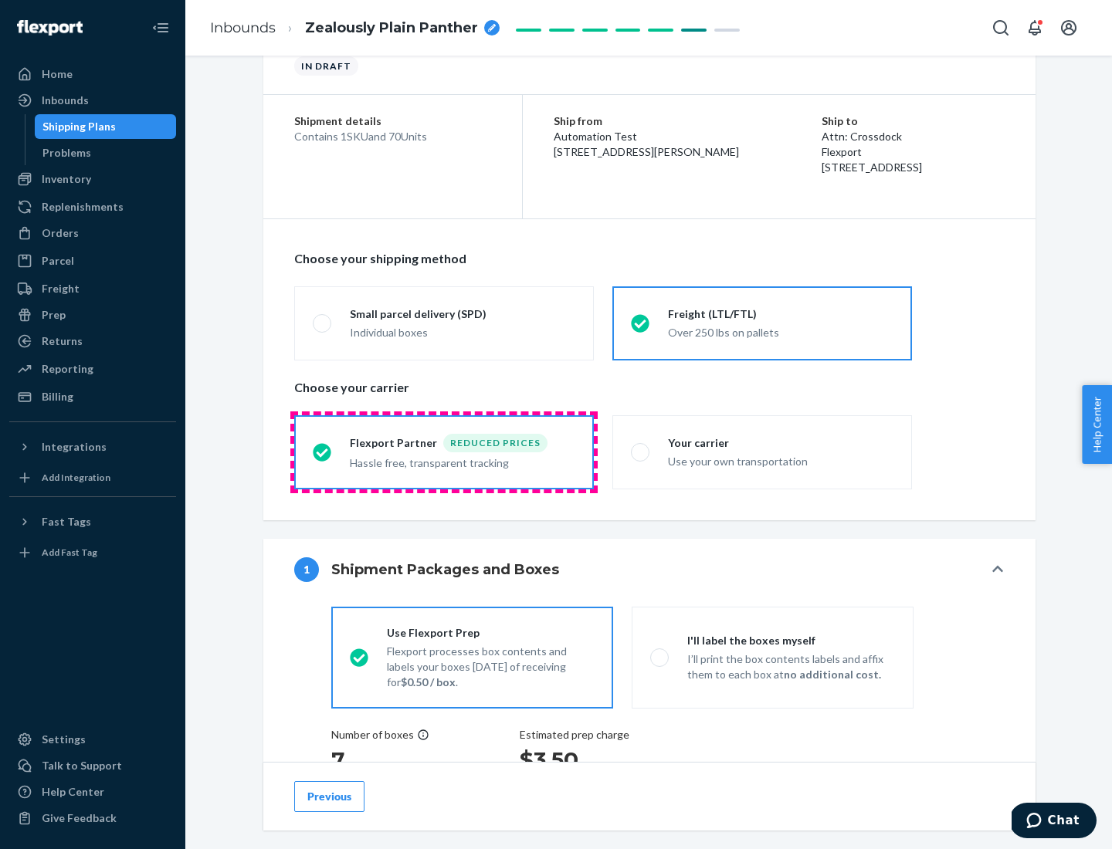
click at [444, 453] on div "Hassle free, transparent tracking" at bounding box center [462, 462] width 225 height 19
click at [323, 452] on input "Flexport Partner Reduced prices Hassle free, transparent tracking" at bounding box center [318, 452] width 10 height 10
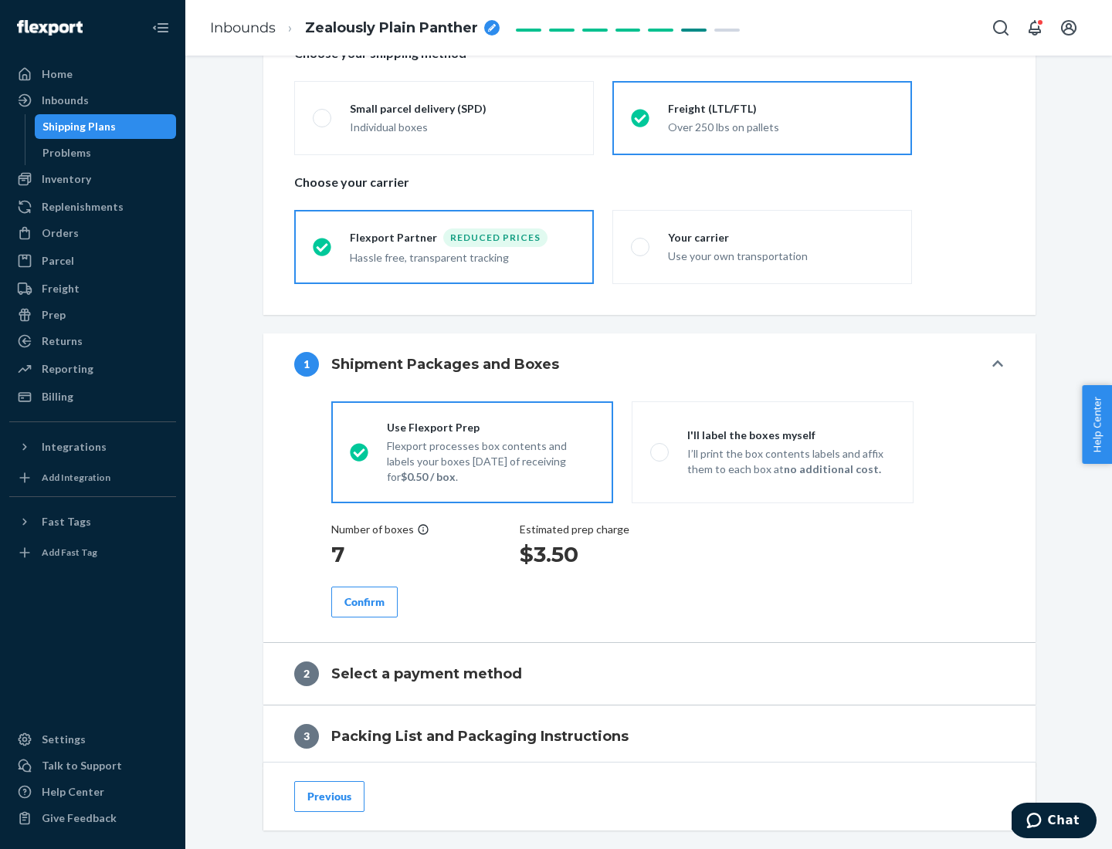
click at [772, 452] on p "I’ll print the box contents labels and affix them to each box at no additional …" at bounding box center [791, 461] width 208 height 31
click at [660, 452] on input "I'll label the boxes myself I’ll print the box contents labels and affix them t…" at bounding box center [655, 452] width 10 height 10
radio input "true"
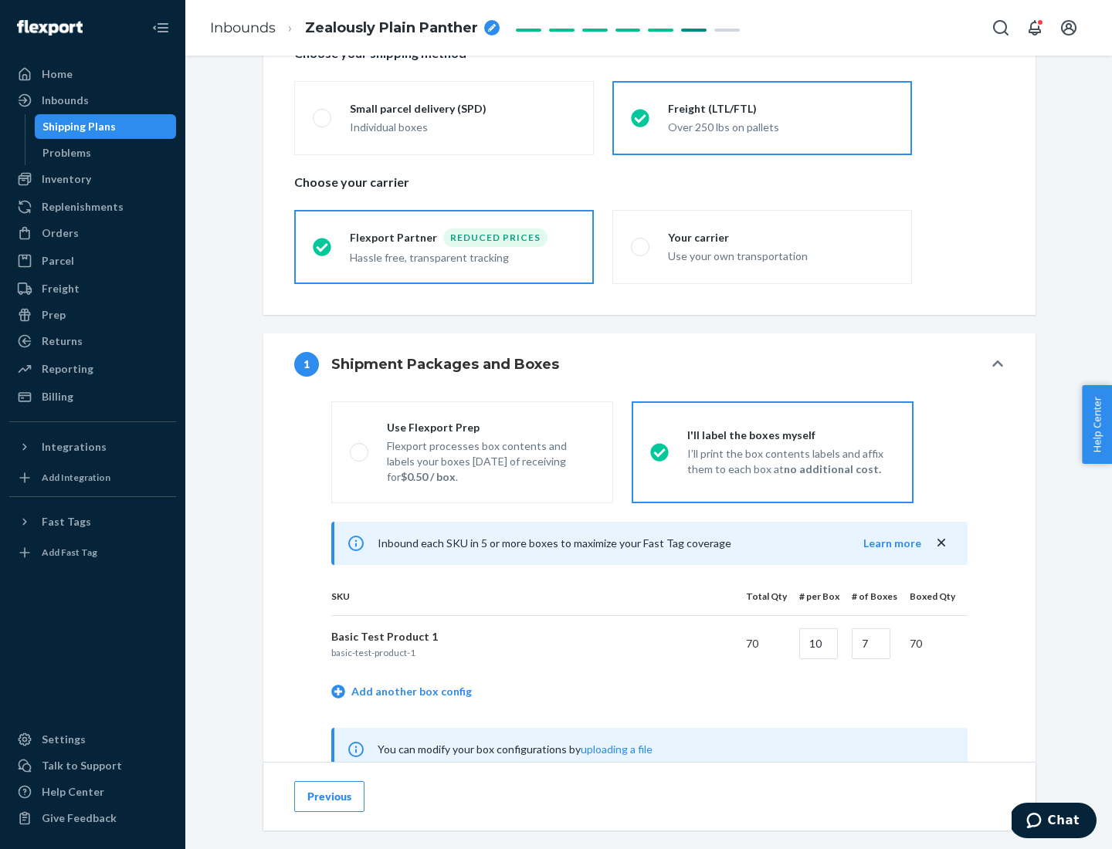
radio input "false"
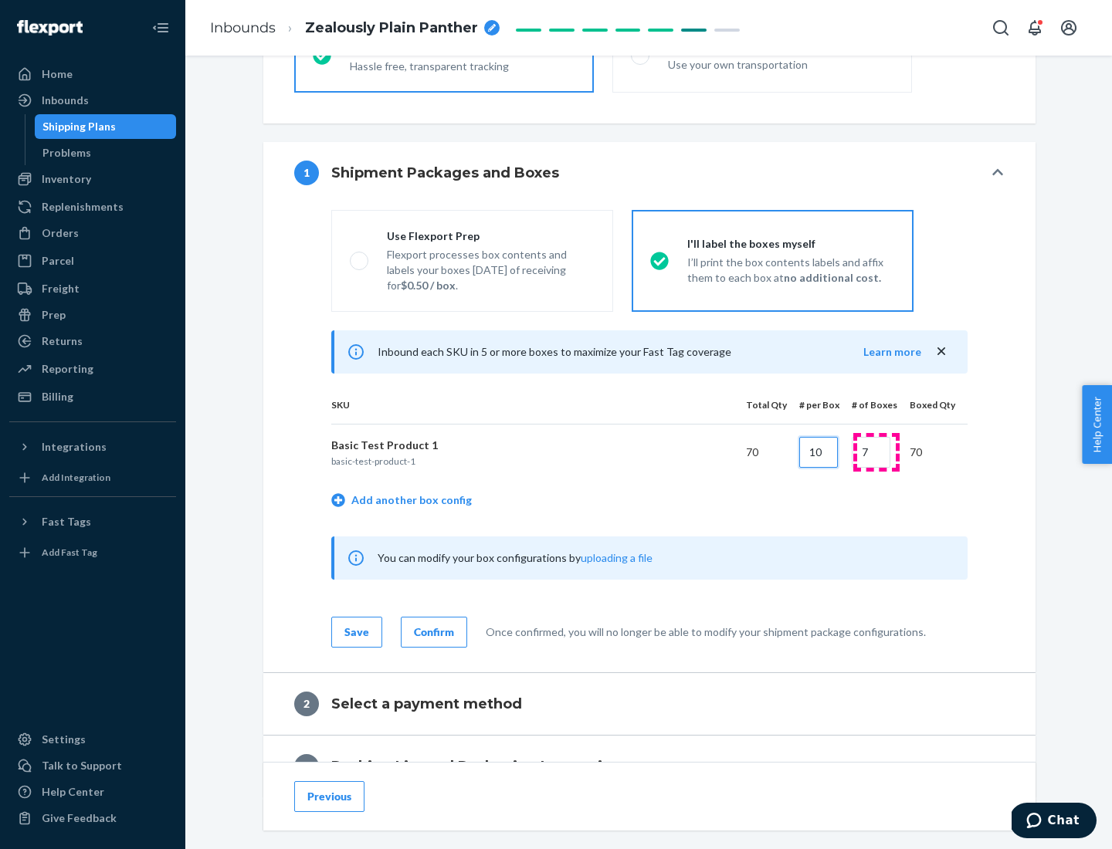
type input "10"
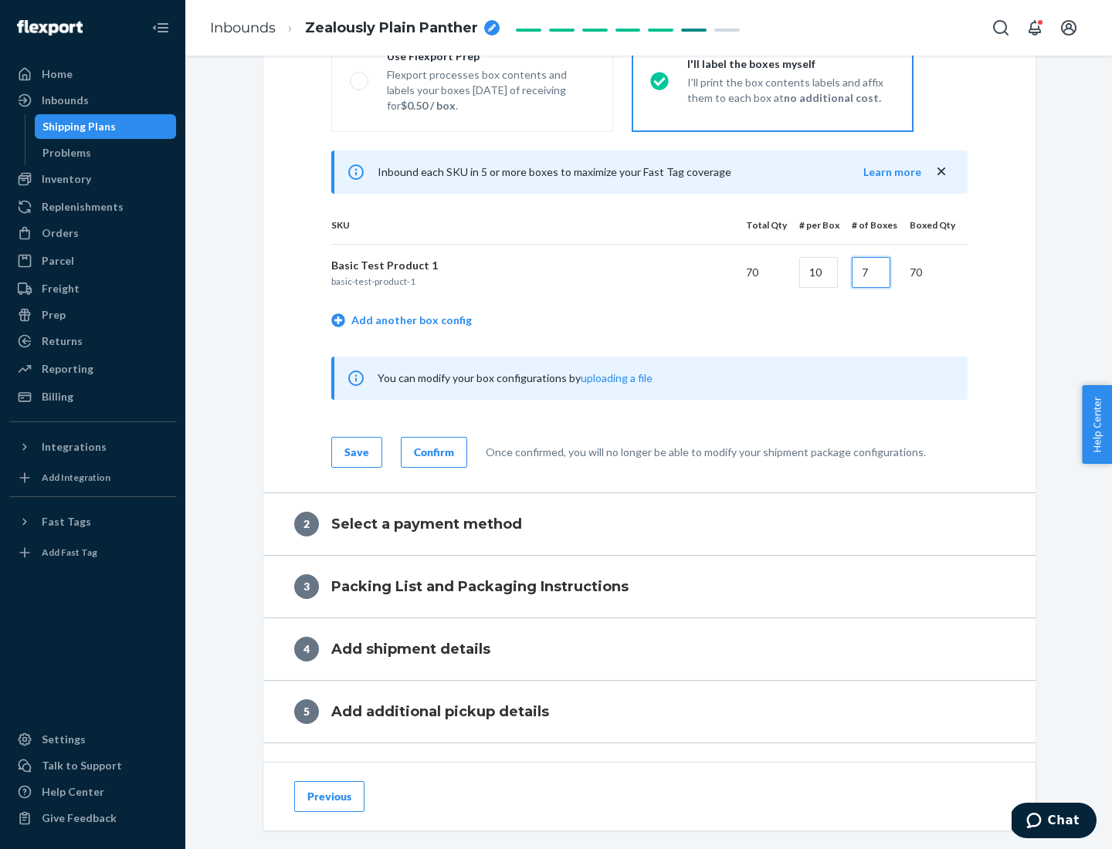
type input "7"
click at [432, 452] on div "Confirm" at bounding box center [434, 452] width 40 height 15
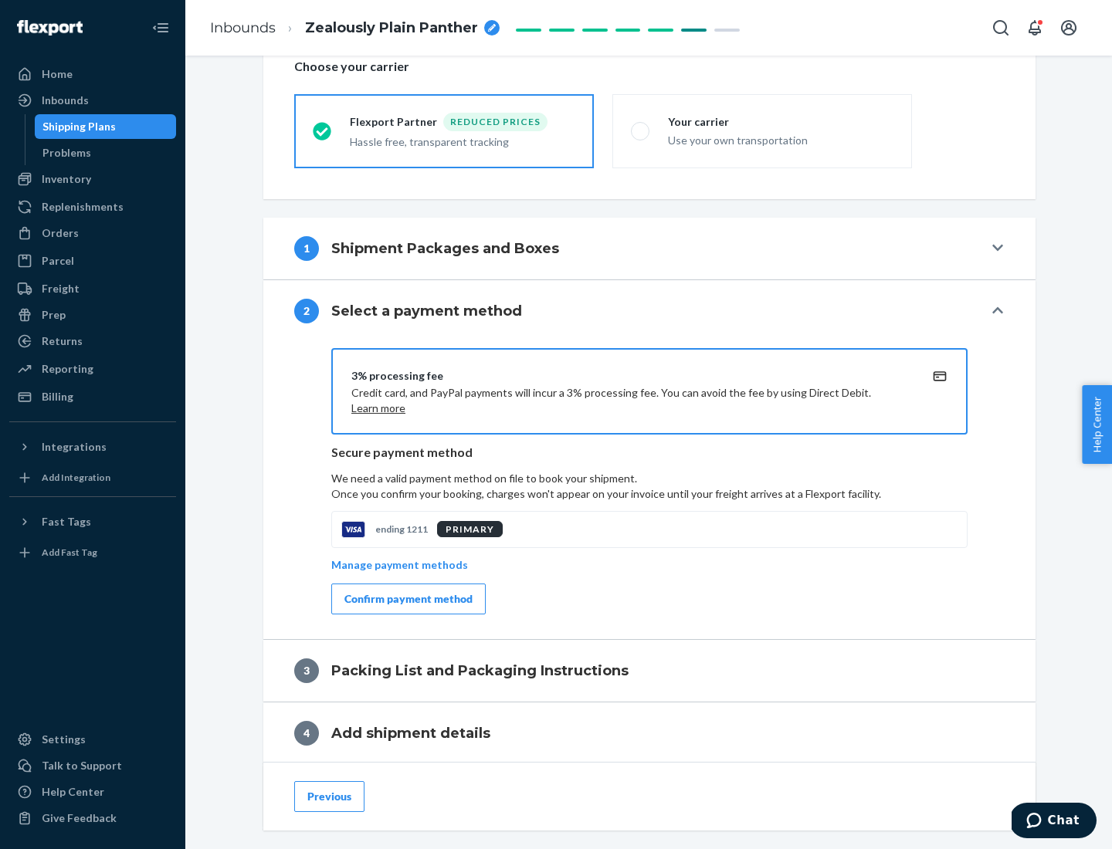
scroll to position [554, 0]
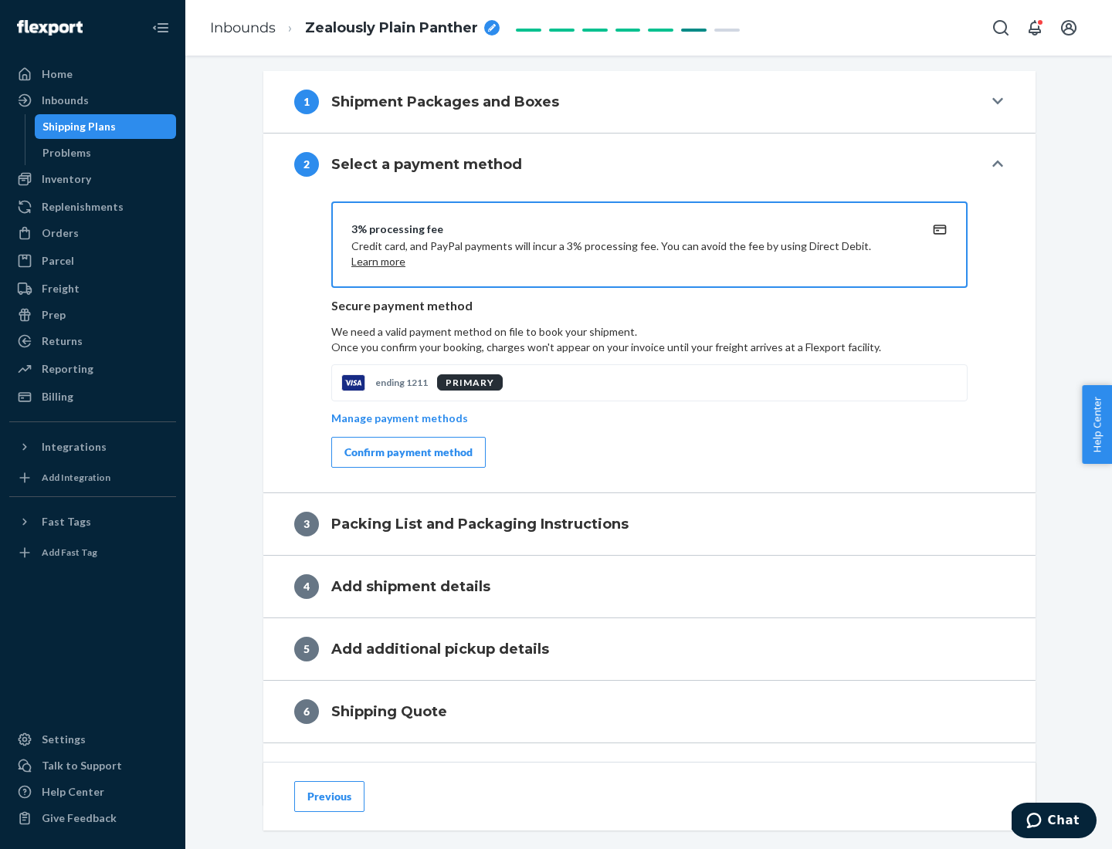
click at [407, 453] on div "Confirm payment method" at bounding box center [408, 452] width 128 height 15
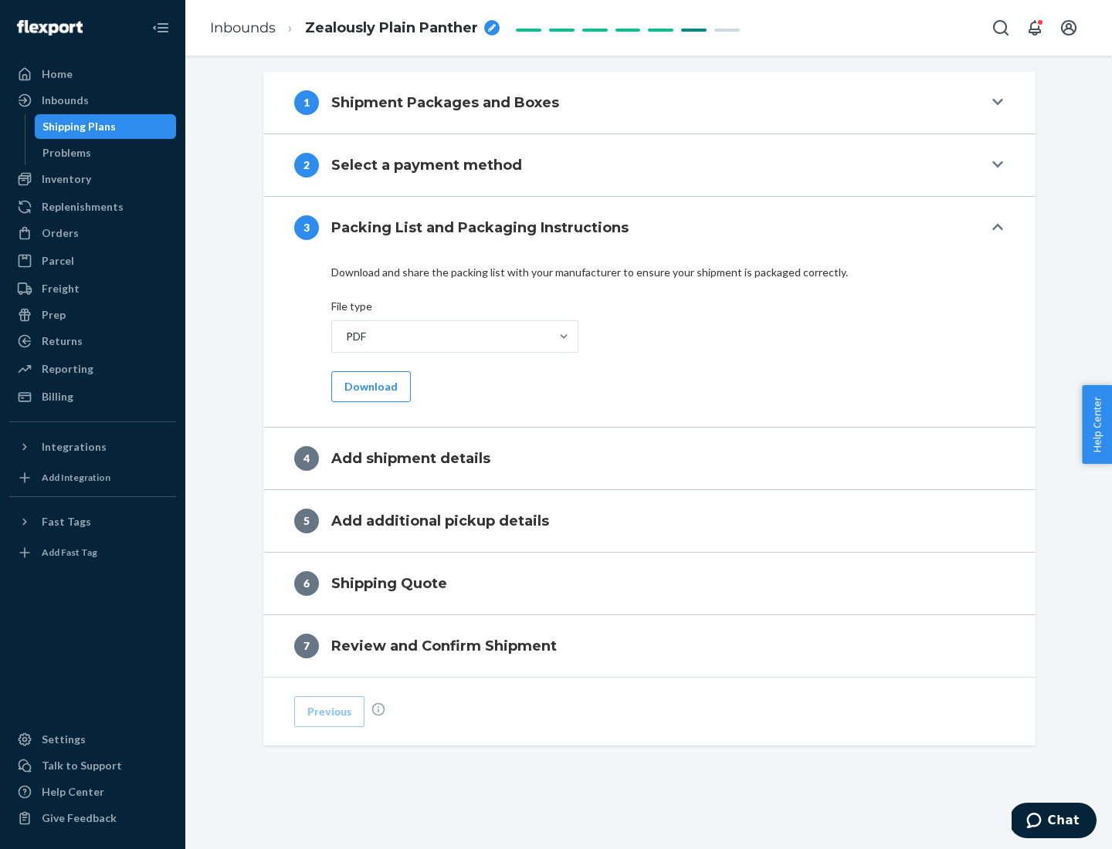
scroll to position [487, 0]
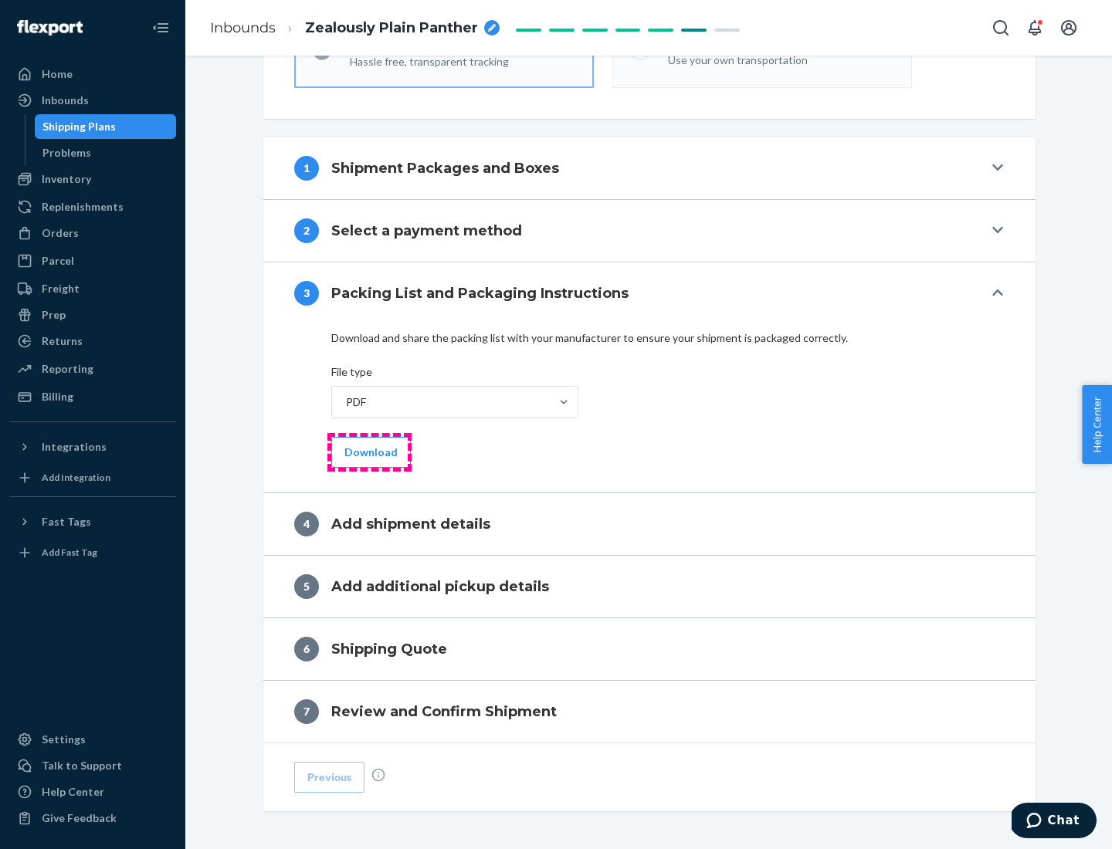
click at [369, 452] on button "Download" at bounding box center [371, 452] width 80 height 31
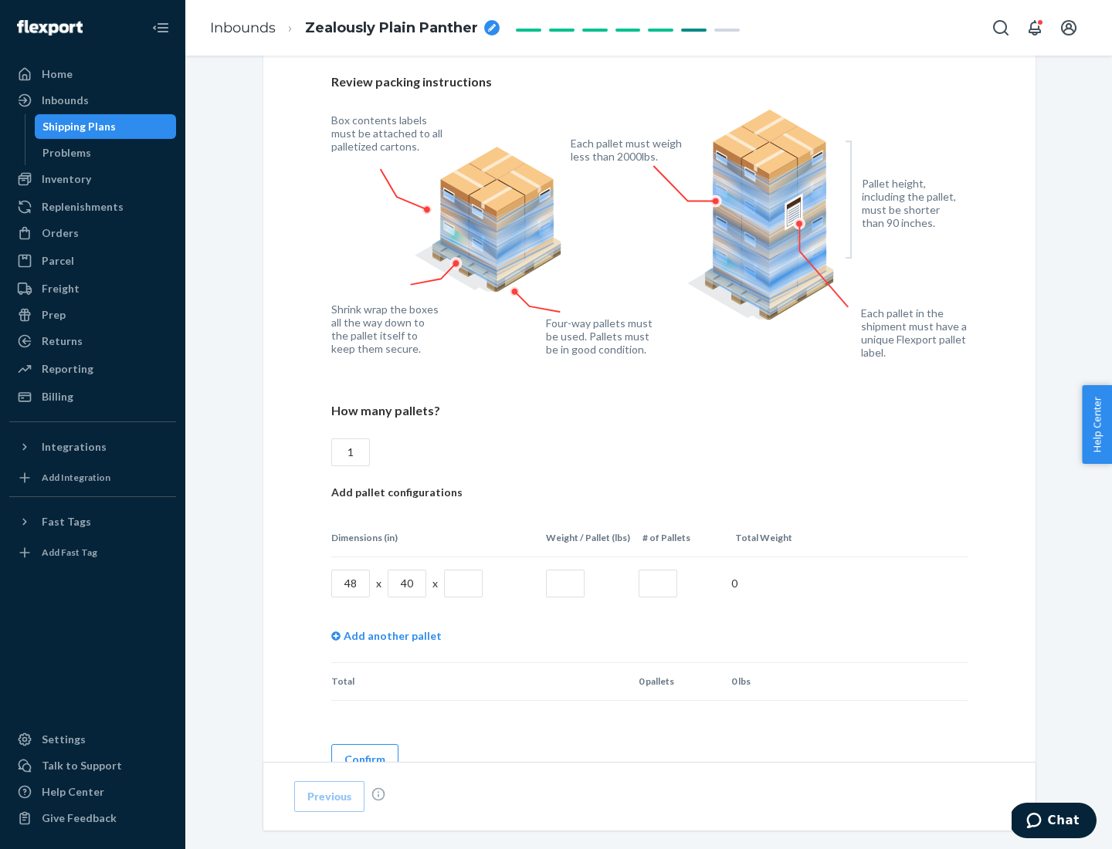
scroll to position [1059, 0]
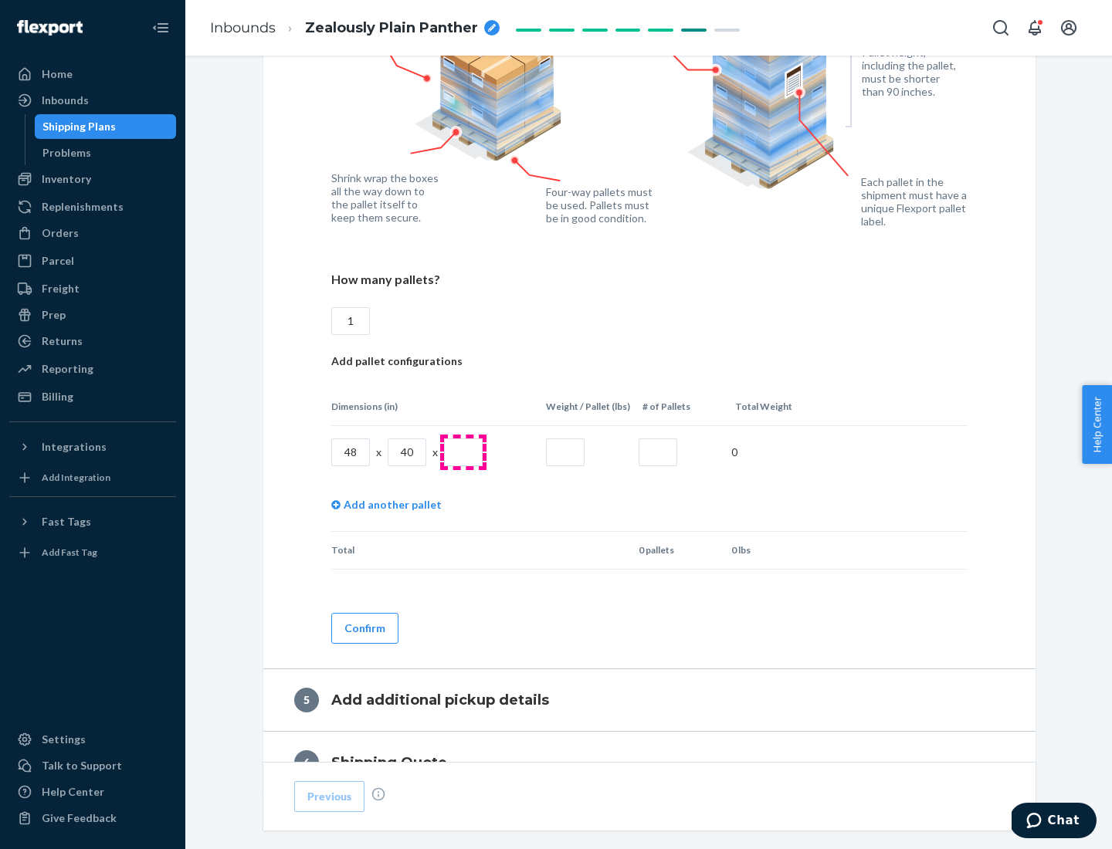
type input "1"
type input "40"
type input "200"
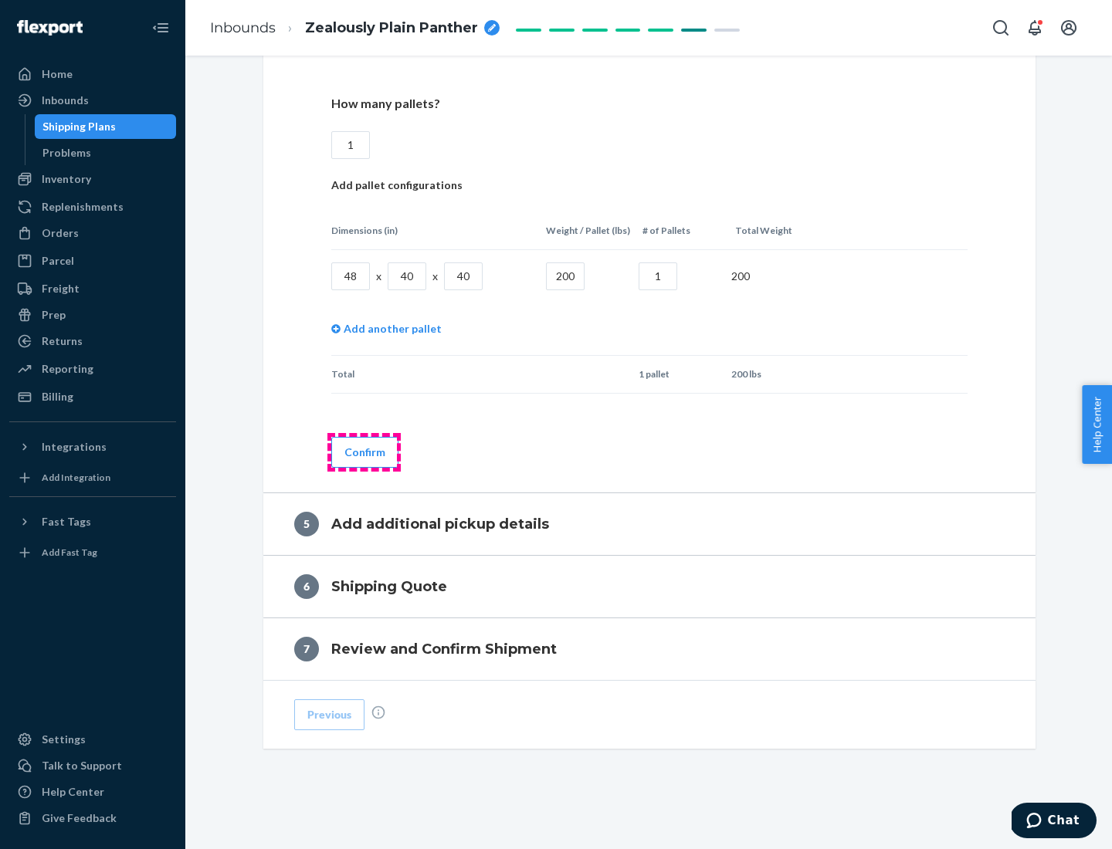
type input "1"
click at [364, 452] on button "Confirm" at bounding box center [364, 452] width 67 height 31
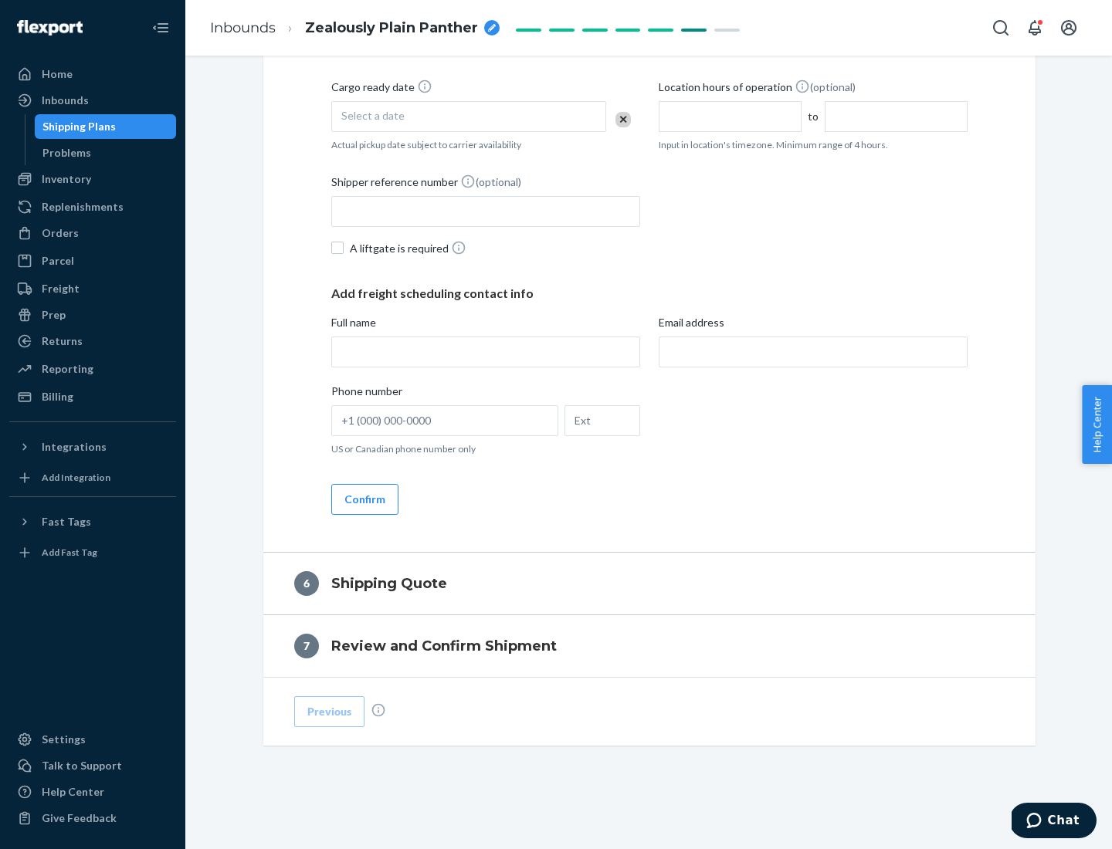
scroll to position [528, 0]
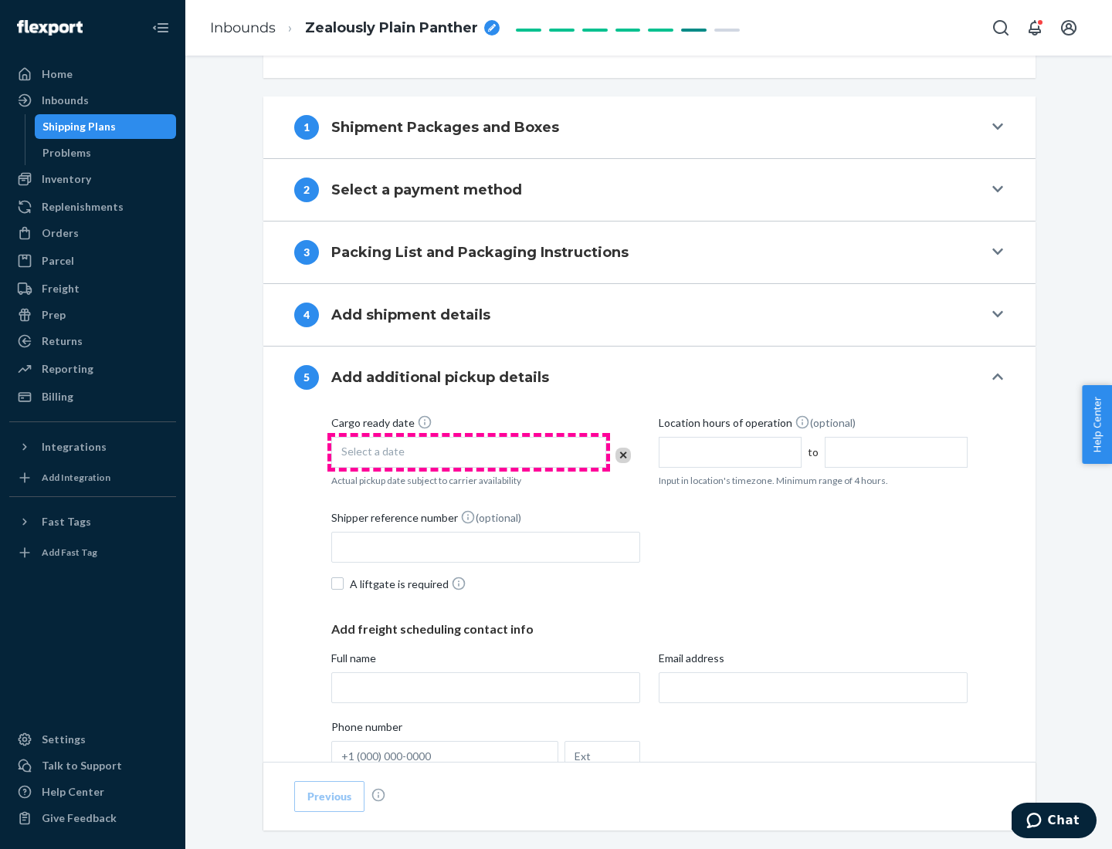
click at [469, 452] on div "Select a date" at bounding box center [468, 452] width 275 height 31
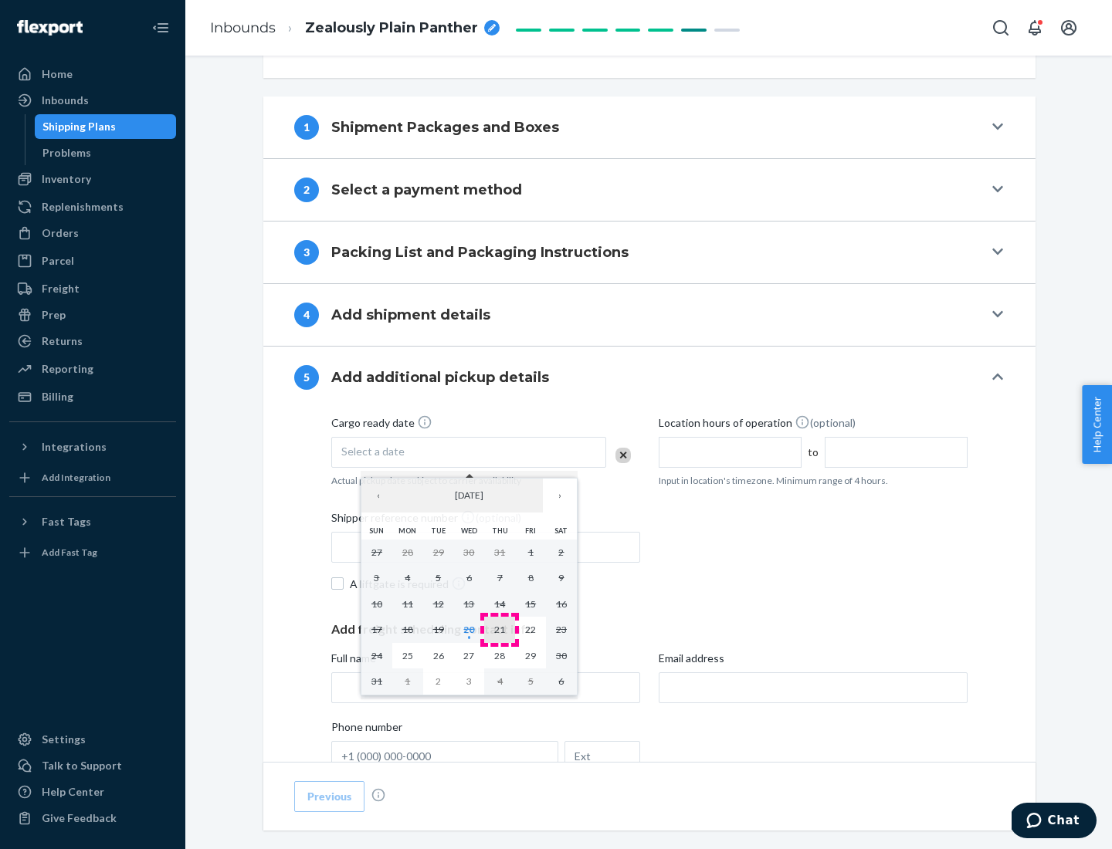
click at [500, 629] on abbr "21" at bounding box center [499, 630] width 11 height 12
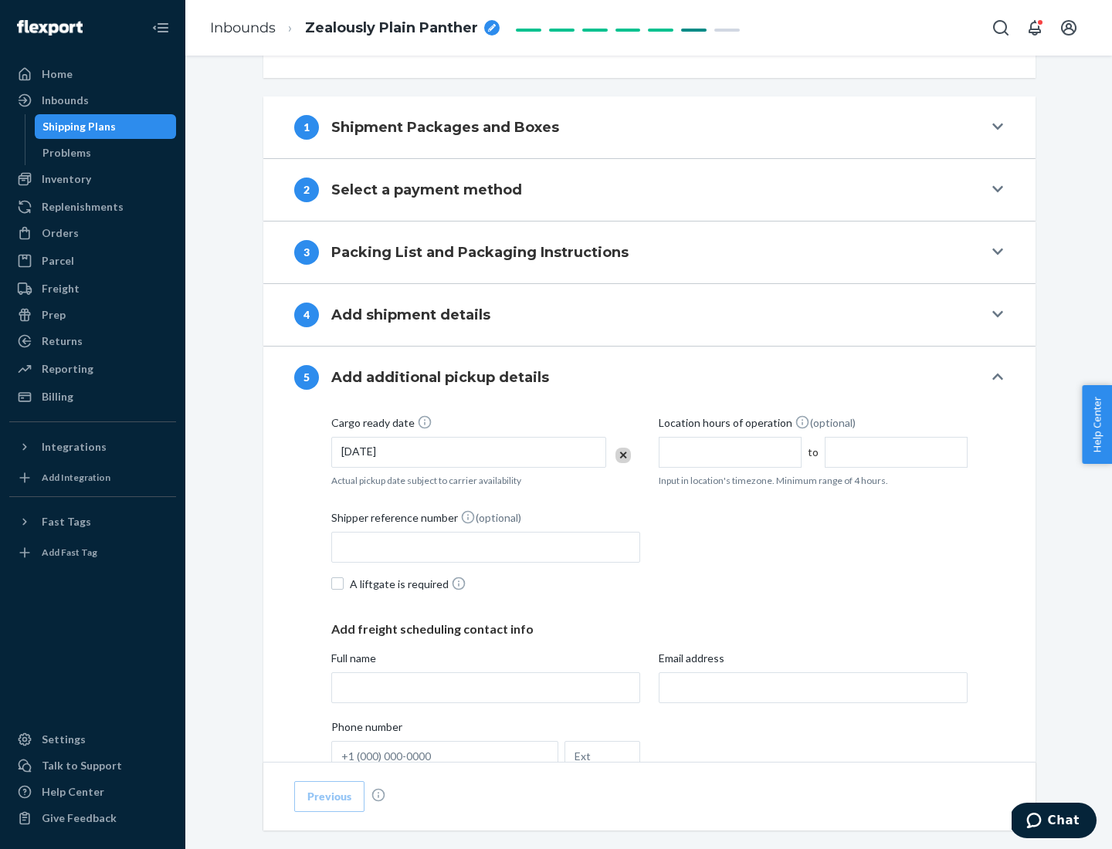
scroll to position [764, 0]
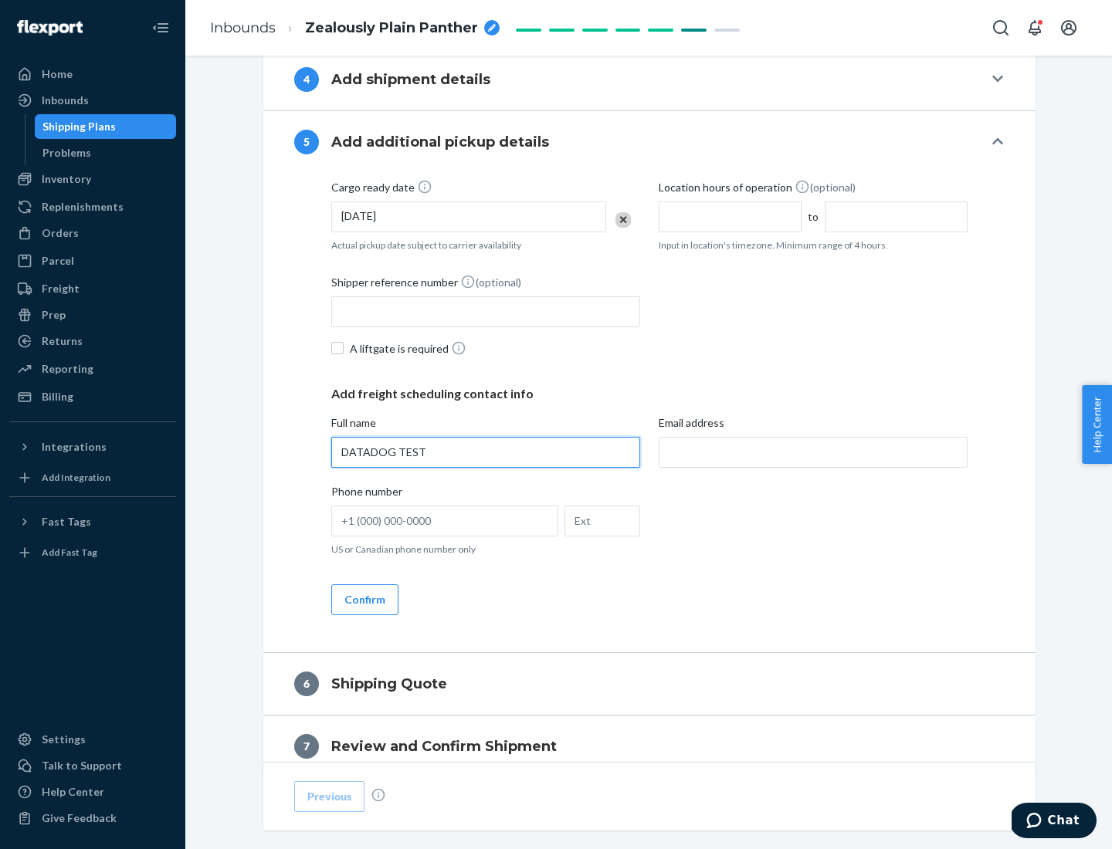
type input "DATADOG TEST"
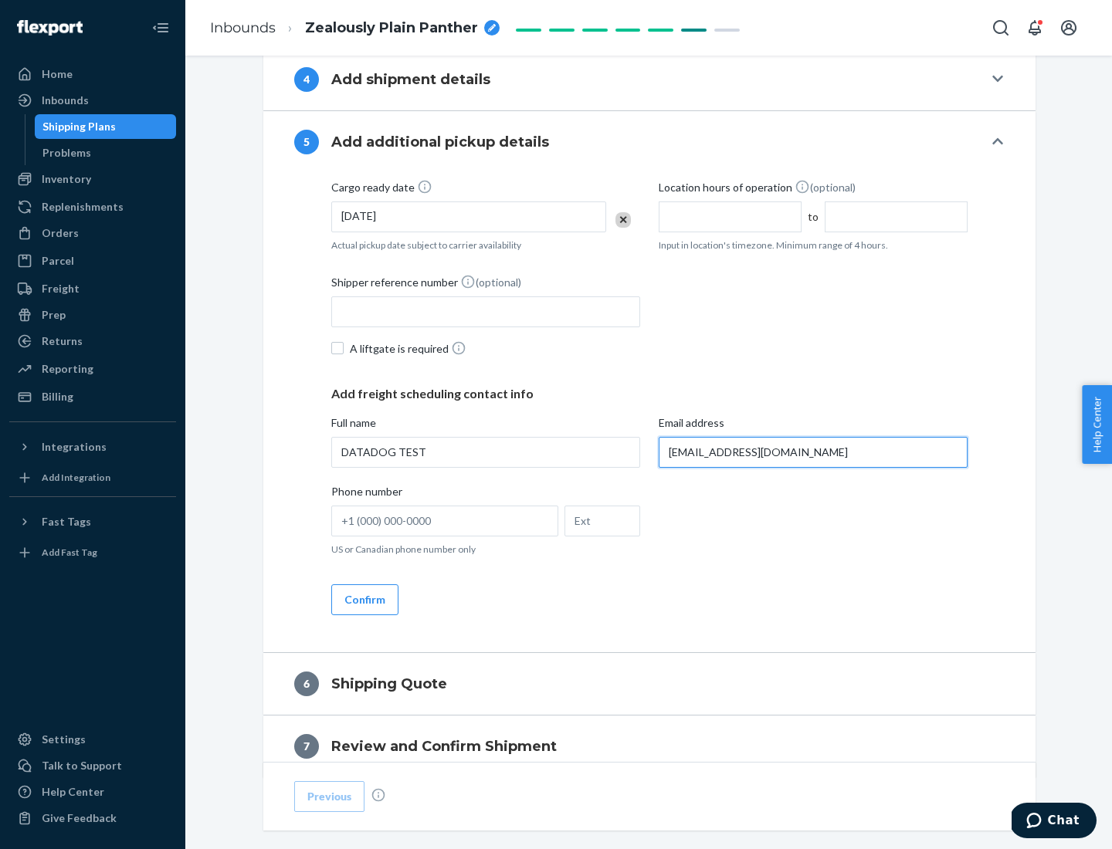
scroll to position [832, 0]
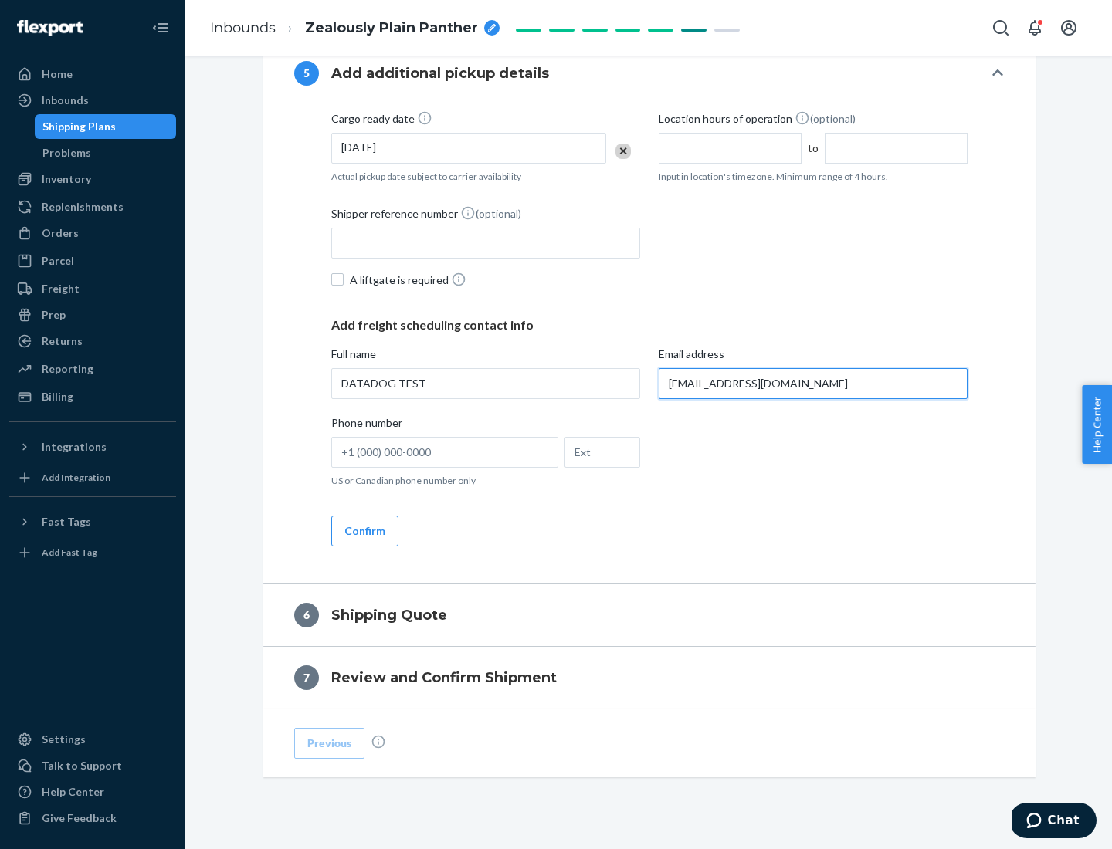
type input "[EMAIL_ADDRESS][DOMAIN_NAME]"
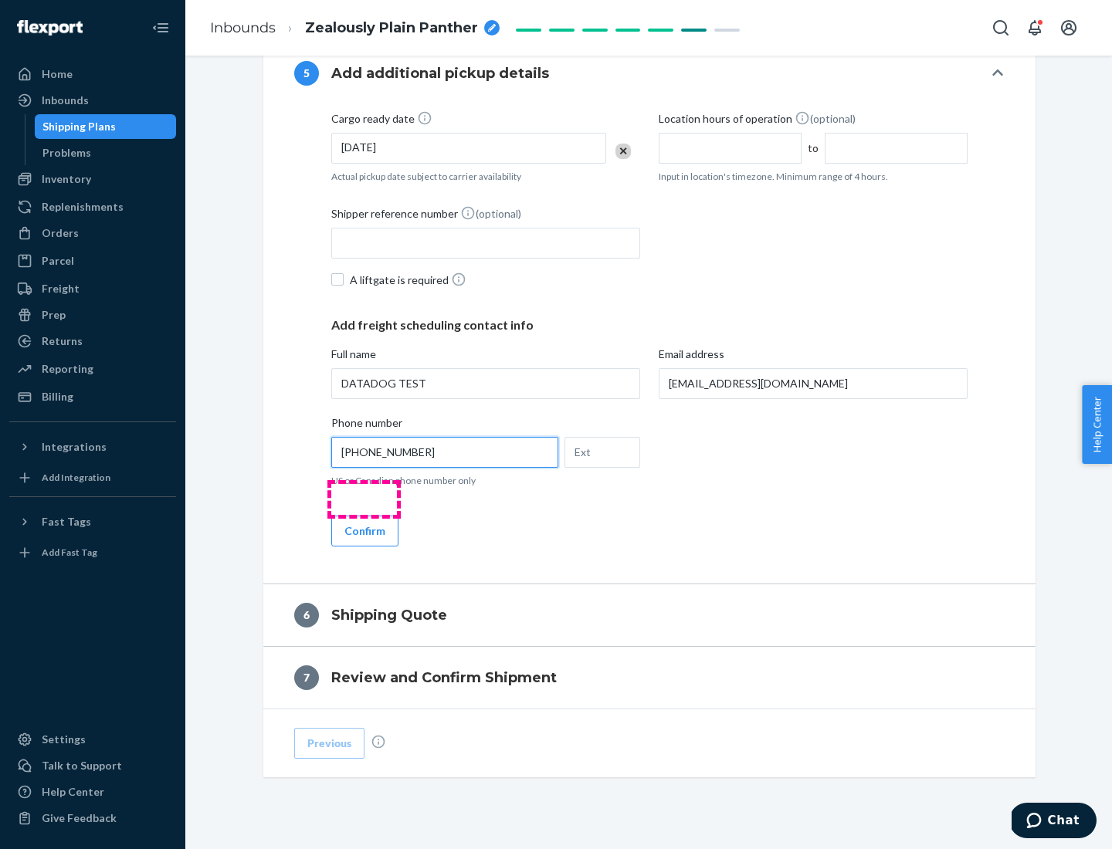
scroll to position [864, 0]
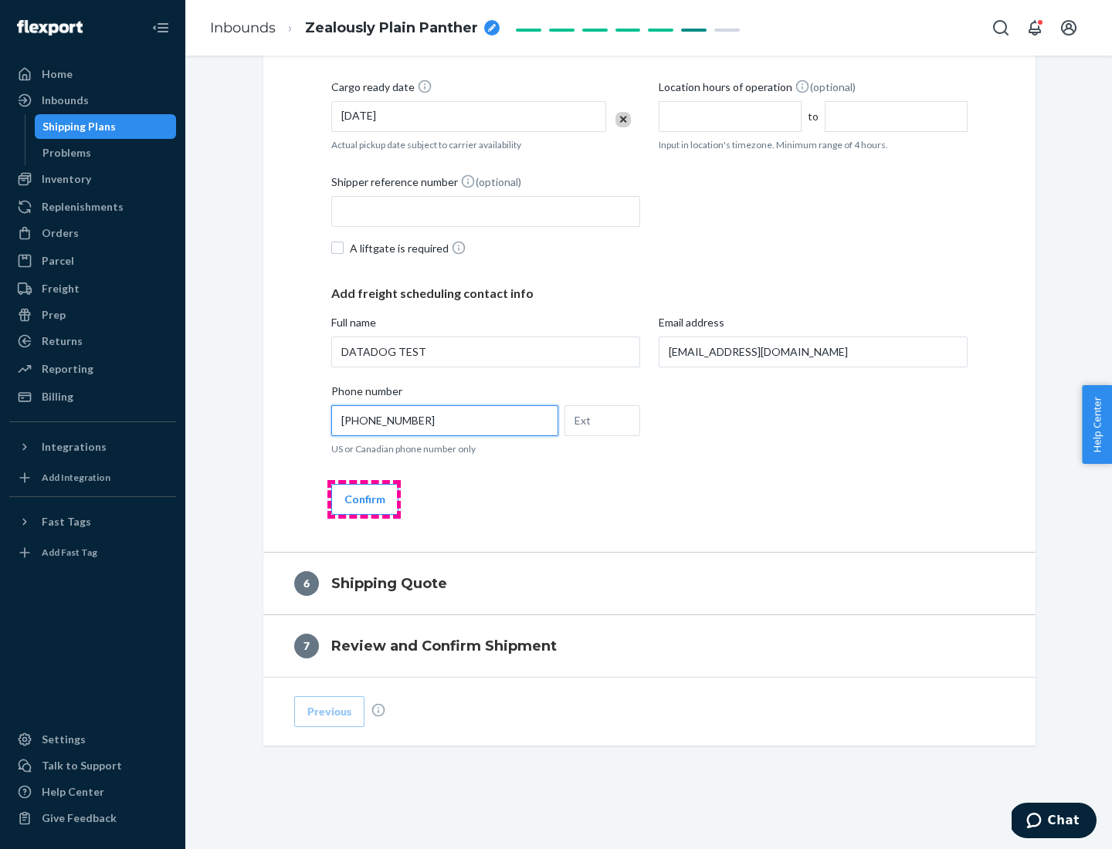
type input "[PHONE_NUMBER]"
click at [364, 499] on button "Confirm" at bounding box center [364, 499] width 67 height 31
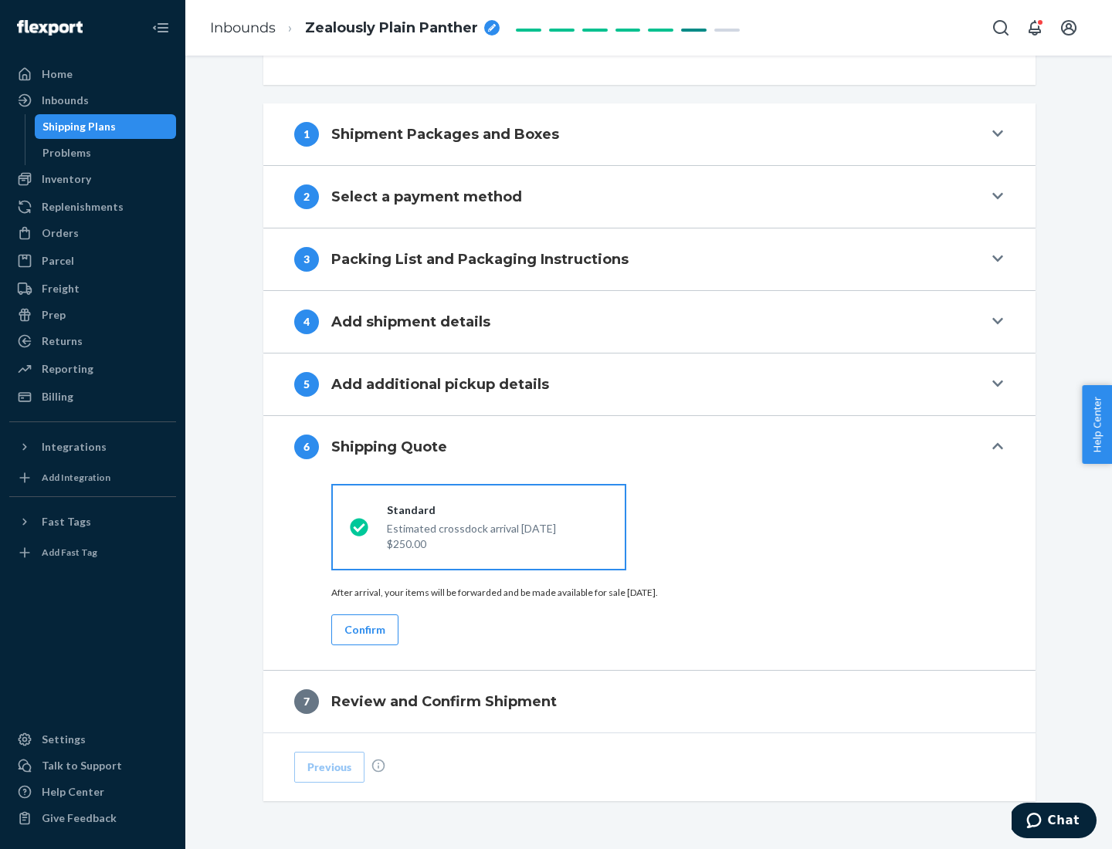
scroll to position [577, 0]
